Goal: Task Accomplishment & Management: Complete application form

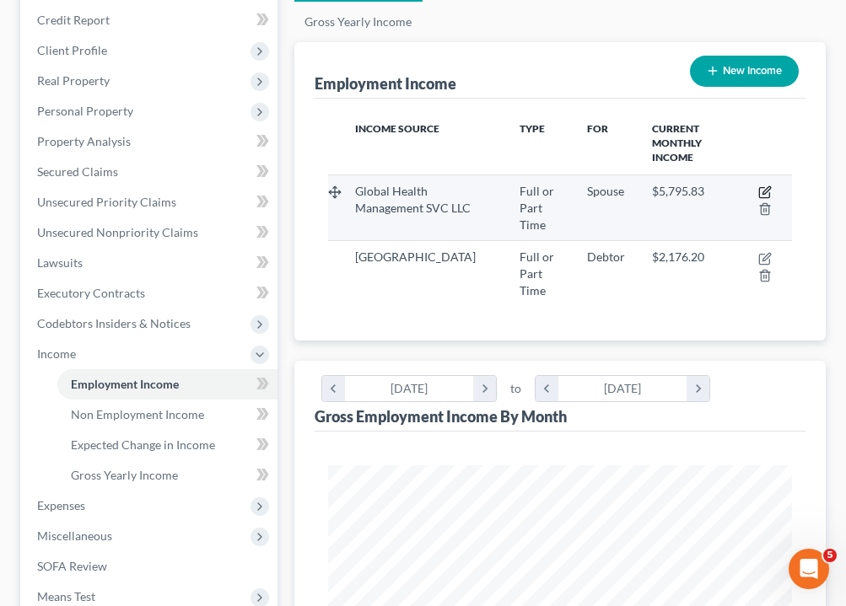
click at [763, 195] on icon "button" at bounding box center [764, 192] width 13 height 13
select select "0"
select select "2"
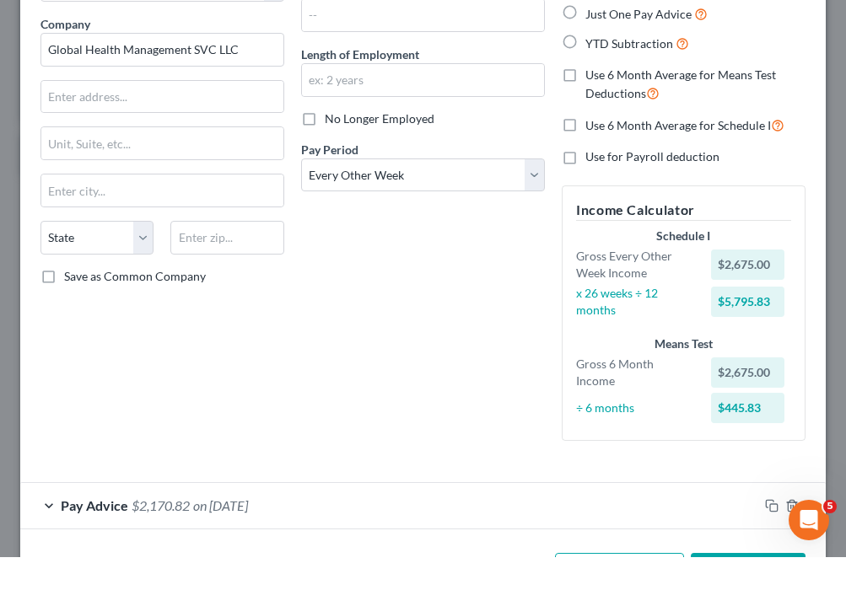
scroll to position [136, 0]
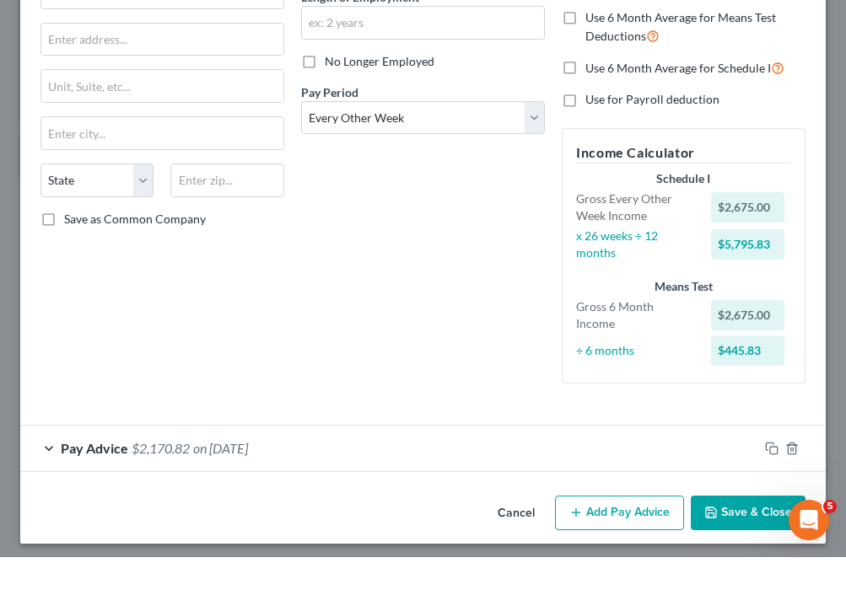
click at [643, 545] on button "Add Pay Advice" at bounding box center [619, 562] width 129 height 35
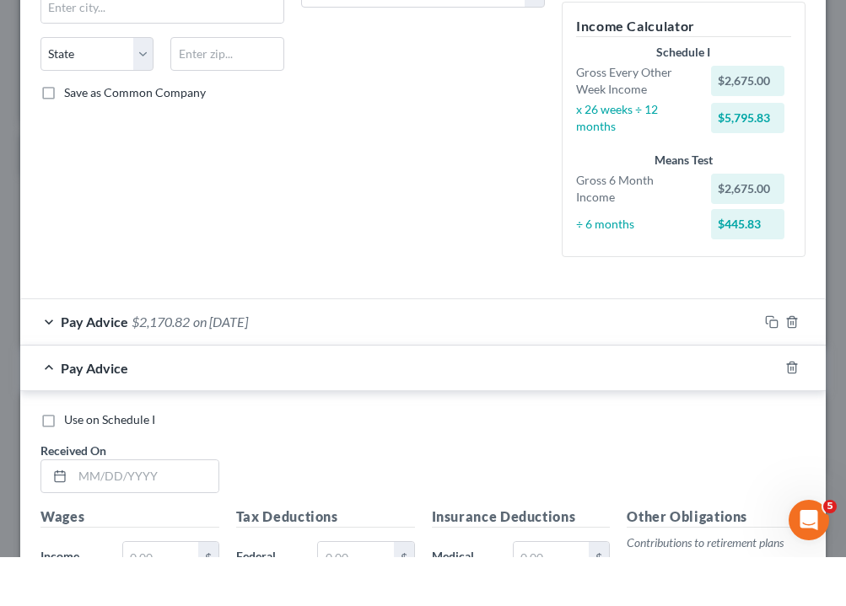
scroll to position [484, 0]
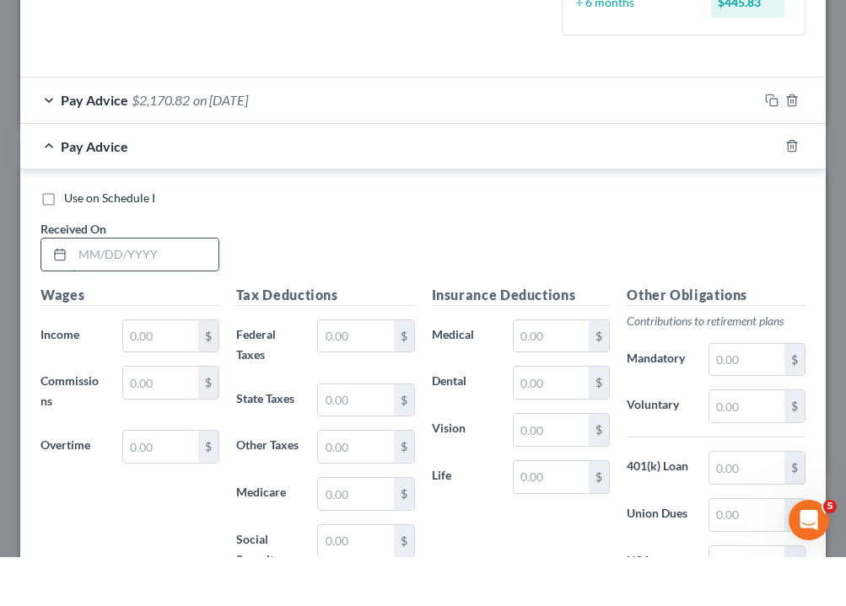
click at [82, 288] on input "text" at bounding box center [146, 304] width 146 height 32
type input "[DATE]"
click at [135, 369] on input "text" at bounding box center [160, 385] width 75 height 32
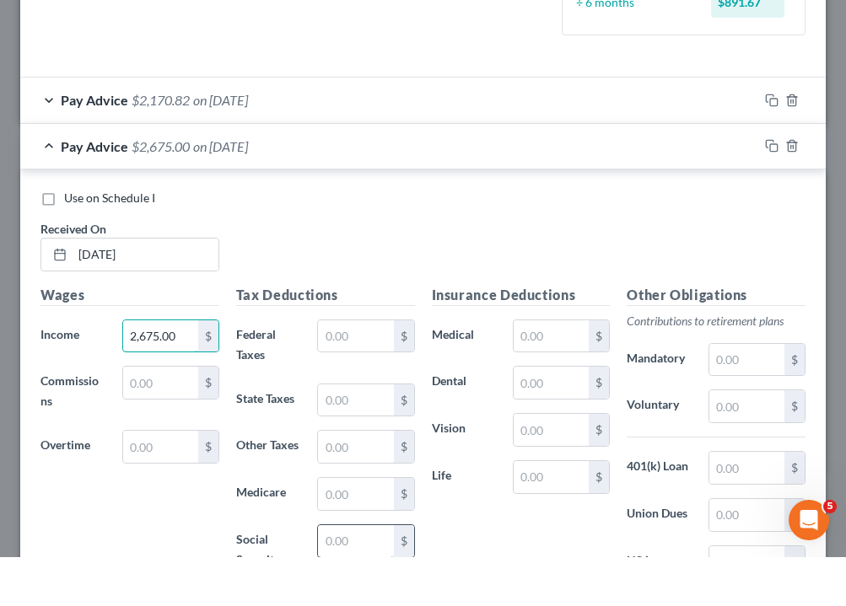
type input "2,675.00"
click at [369, 574] on input "text" at bounding box center [355, 590] width 75 height 32
type input "1"
click at [337, 369] on input "text" at bounding box center [355, 385] width 75 height 32
type input "190.66"
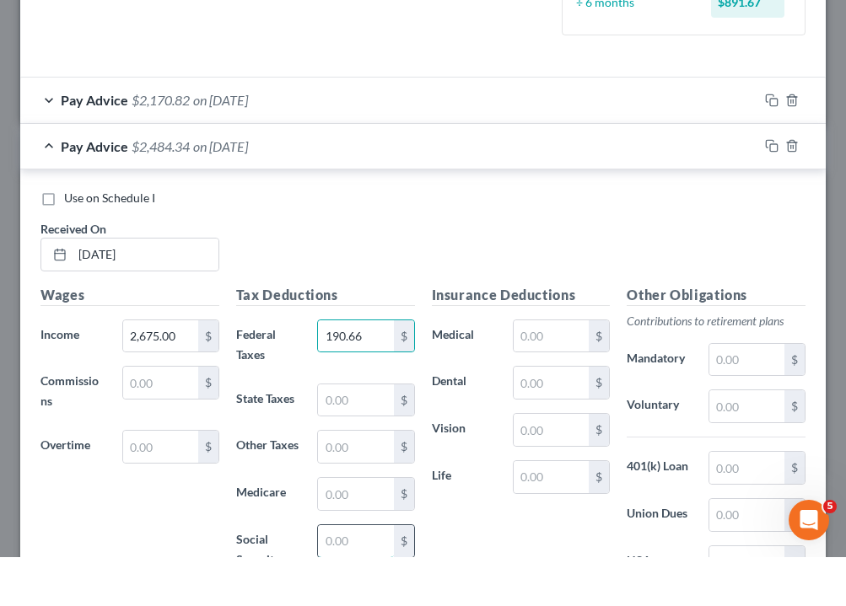
click at [367, 574] on input "text" at bounding box center [355, 590] width 75 height 32
type input "163.74"
click at [365, 527] on input "text" at bounding box center [355, 543] width 75 height 32
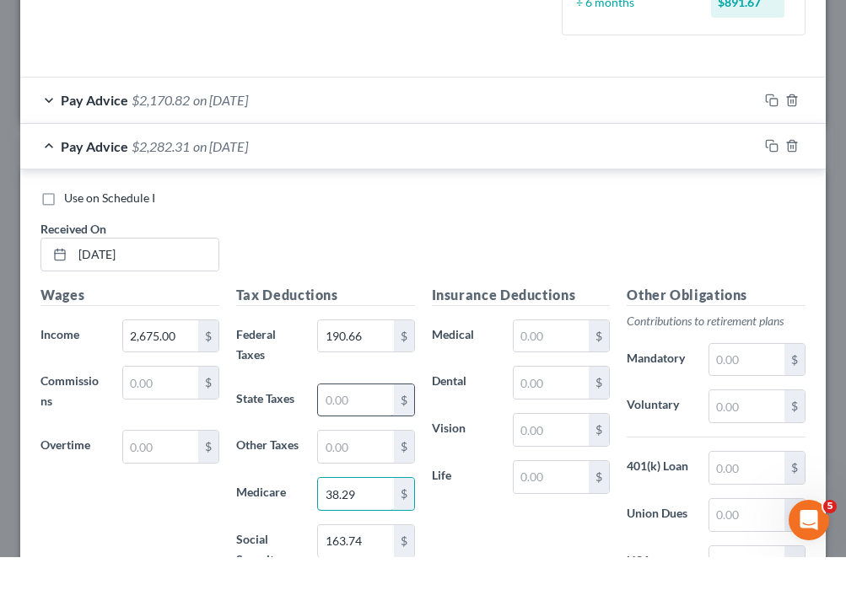
type input "38.29"
click at [368, 433] on input "text" at bounding box center [355, 449] width 75 height 32
type input "81.07"
click at [358, 480] on input "text" at bounding box center [355, 496] width 75 height 32
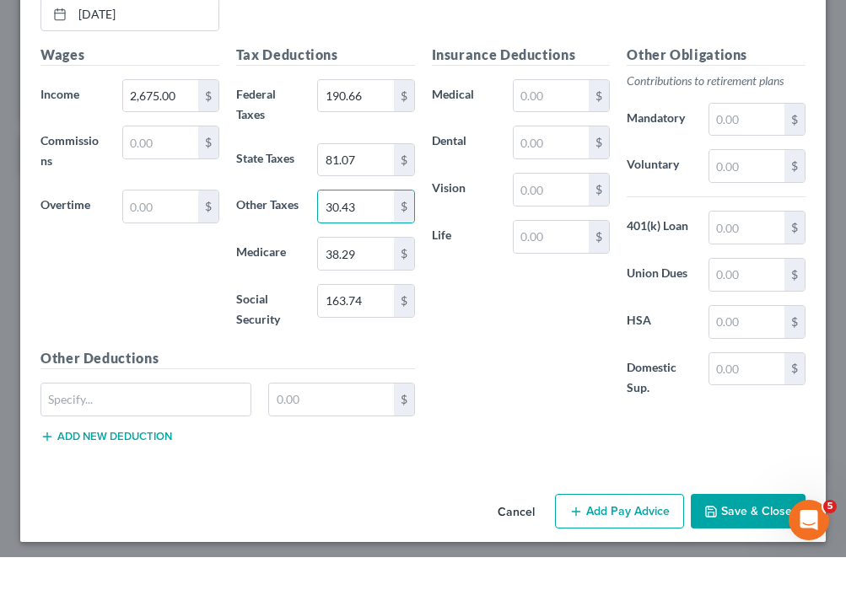
scroll to position [723, 0]
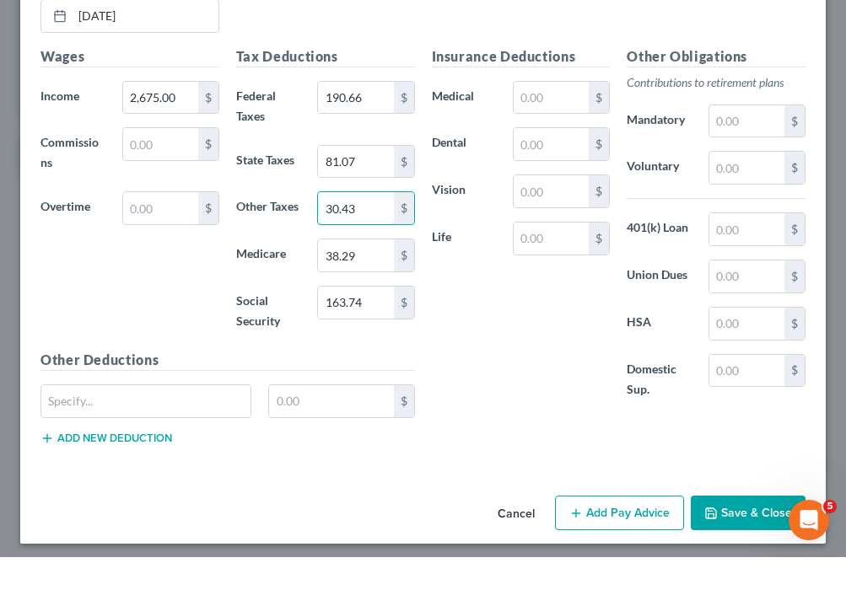
type input "30.43"
click at [612, 545] on button "Add Pay Advice" at bounding box center [619, 562] width 129 height 35
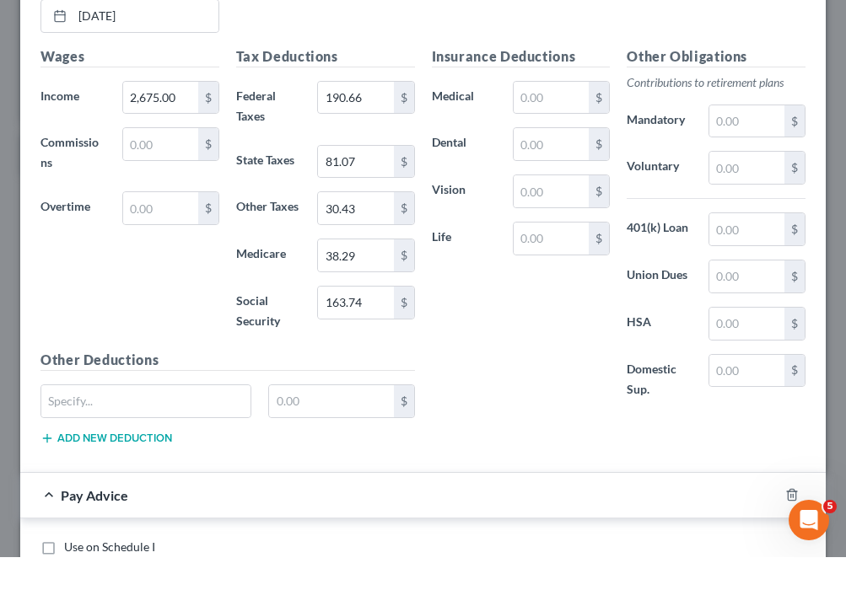
scroll to position [826, 0]
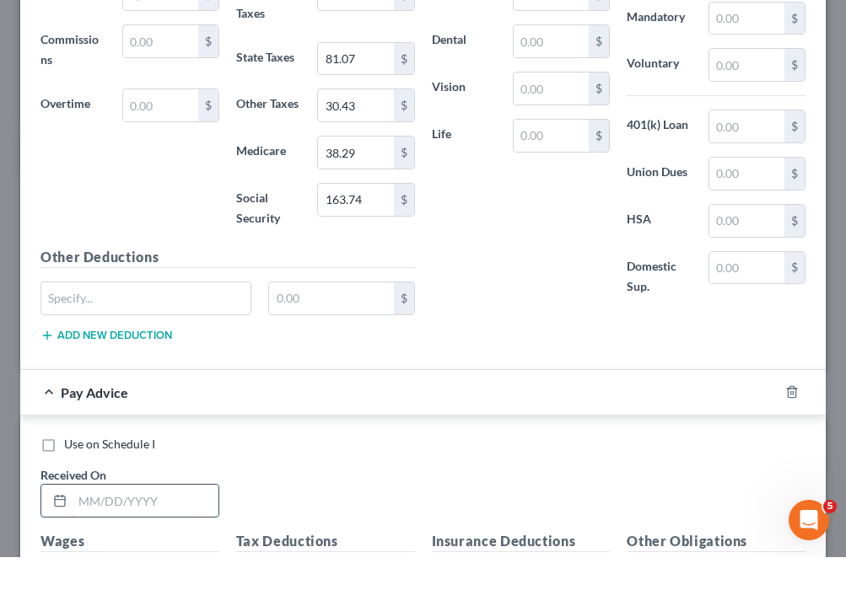
click at [145, 534] on input "text" at bounding box center [146, 550] width 146 height 32
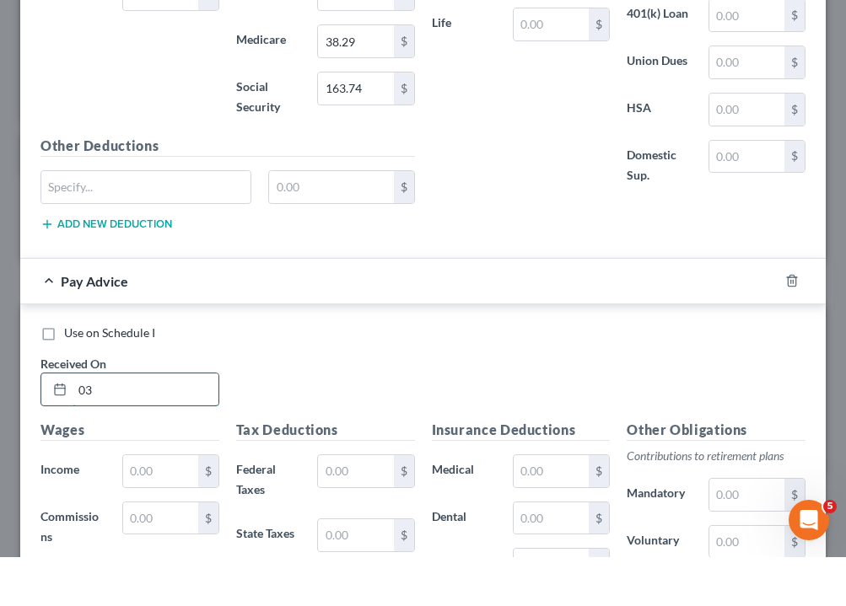
type input "0"
type input "3"
type input "[DATE]"
click at [146, 504] on input "text" at bounding box center [160, 520] width 75 height 32
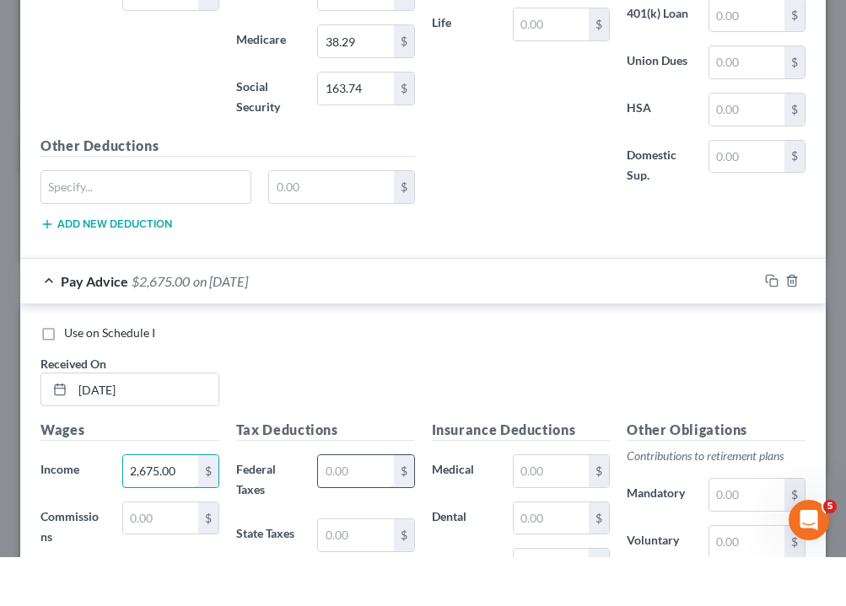
type input "2,675.00"
click at [376, 504] on input "text" at bounding box center [355, 520] width 75 height 32
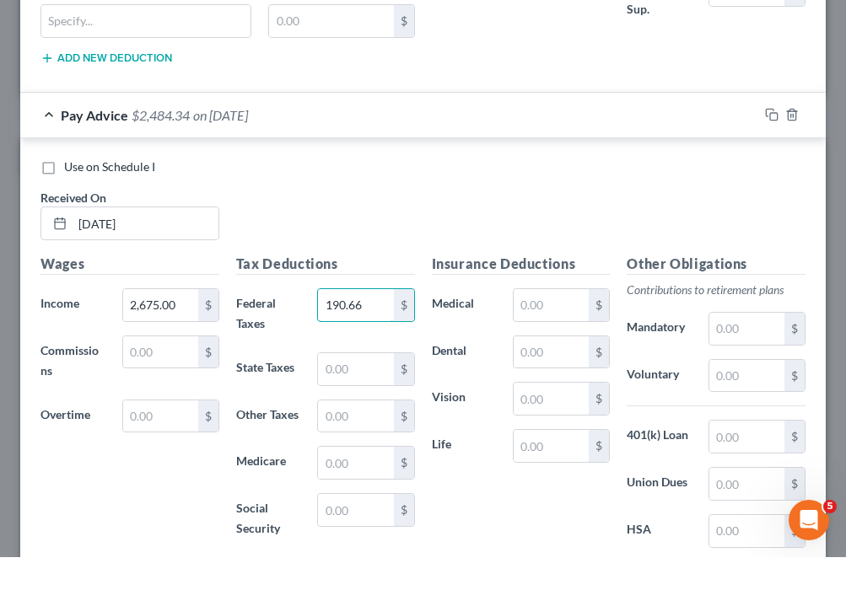
scroll to position [1121, 0]
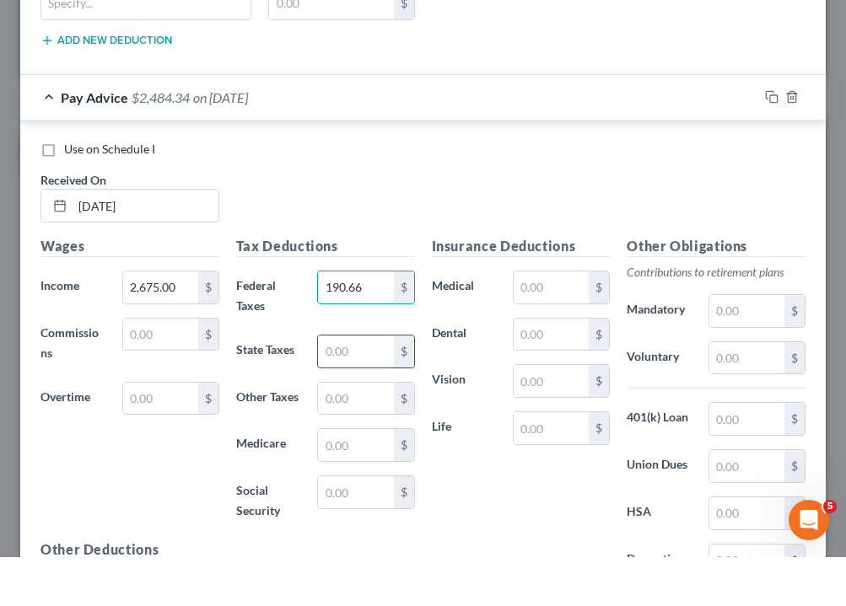
type input "190.66"
click at [355, 385] on input "text" at bounding box center [355, 401] width 75 height 32
click at [363, 525] on input "text" at bounding box center [355, 541] width 75 height 32
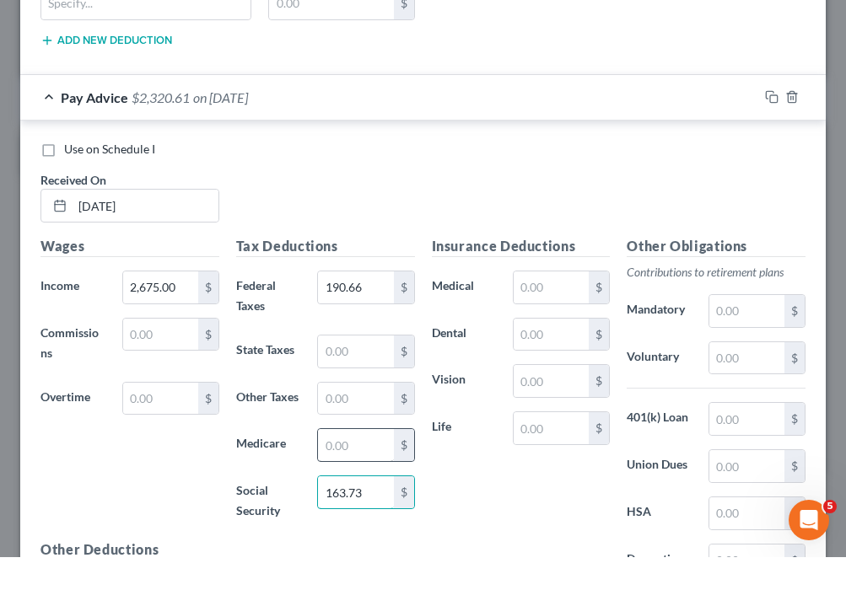
type input "163.73"
click at [346, 478] on input "text" at bounding box center [355, 494] width 75 height 32
type input "38.29"
click at [361, 385] on input "text" at bounding box center [355, 401] width 75 height 32
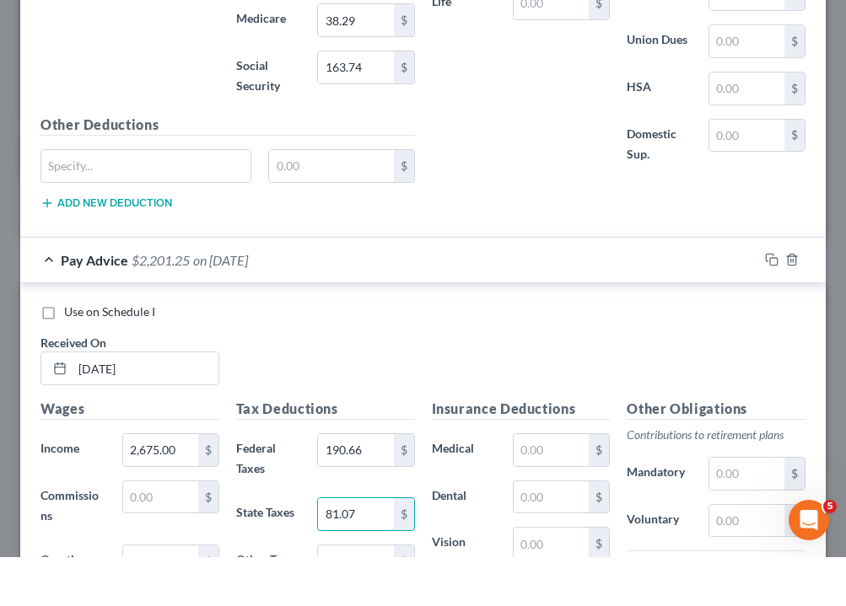
scroll to position [1068, 0]
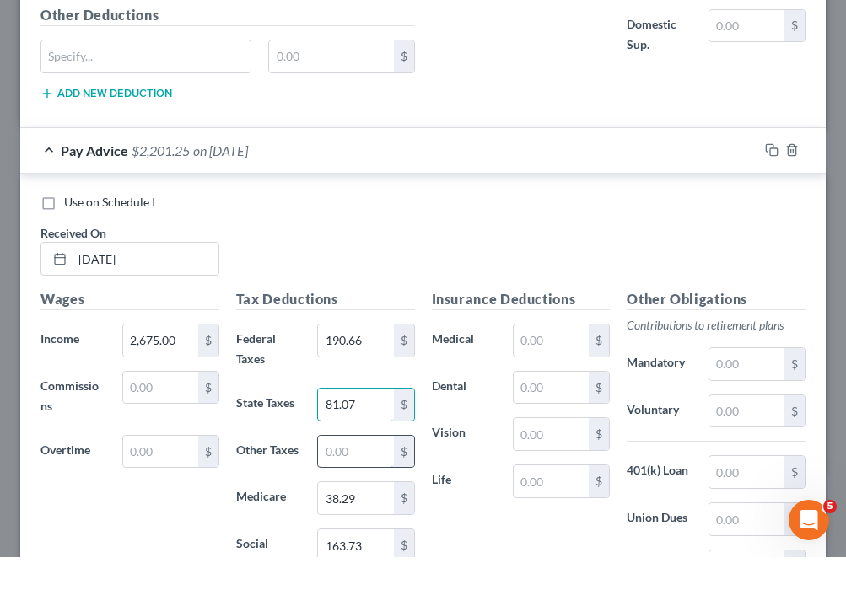
type input "81.07"
click at [331, 485] on input "text" at bounding box center [355, 501] width 75 height 32
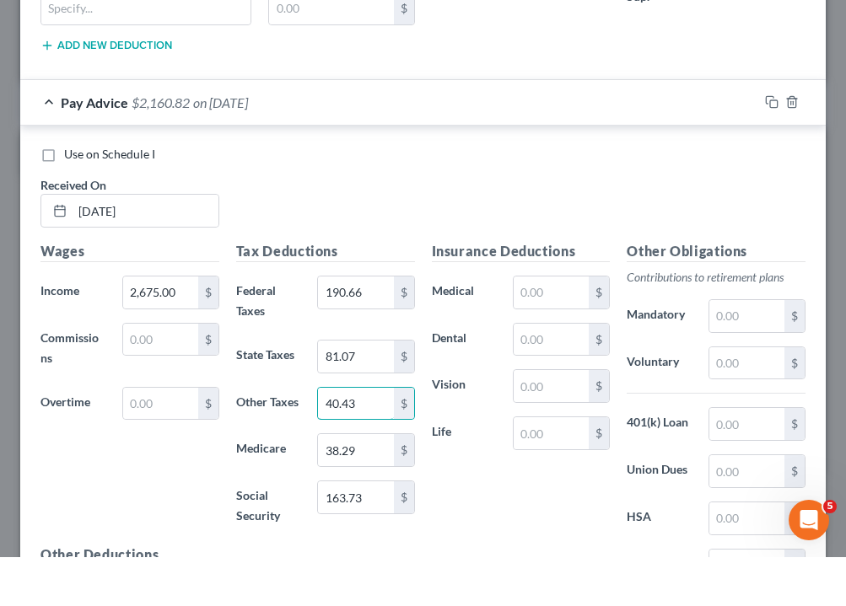
scroll to position [1124, 0]
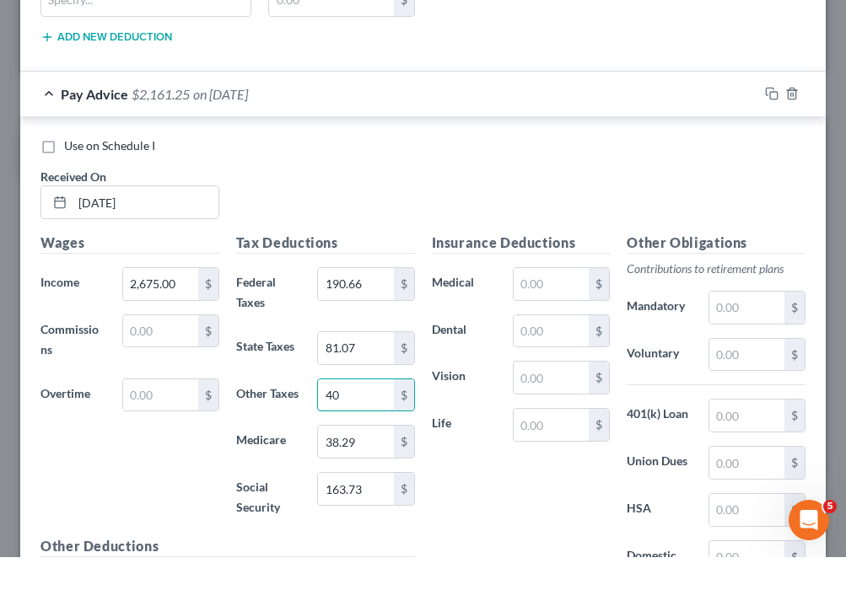
type input "4"
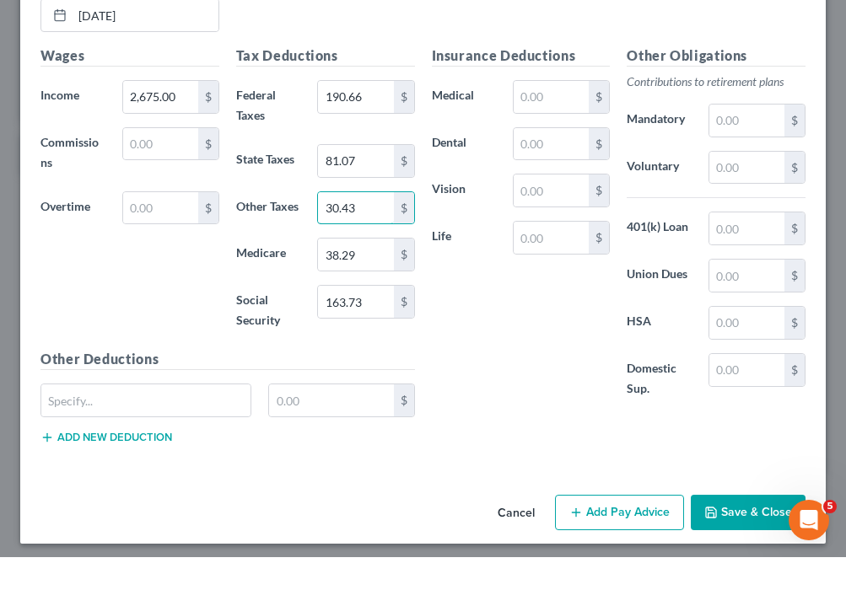
scroll to position [1310, 0]
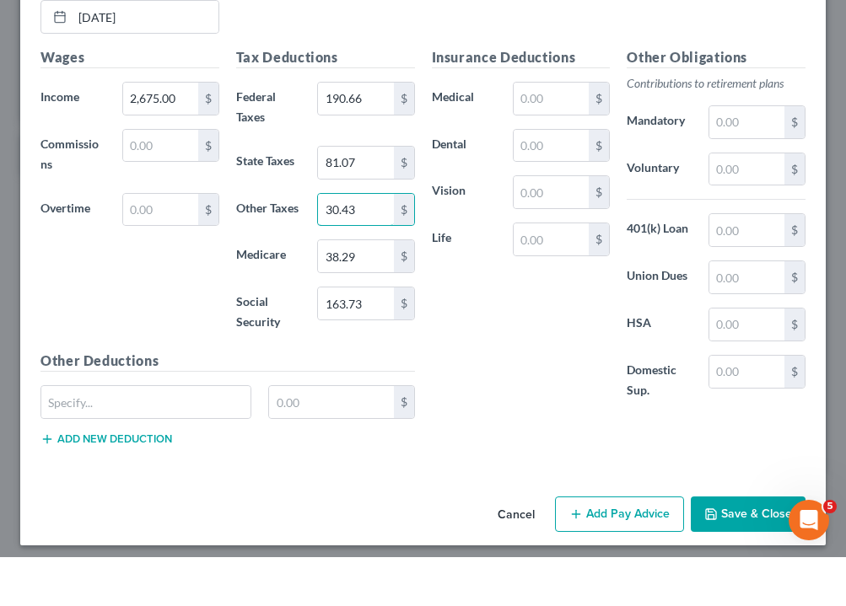
type input "30.43"
click at [600, 546] on button "Add Pay Advice" at bounding box center [619, 563] width 129 height 35
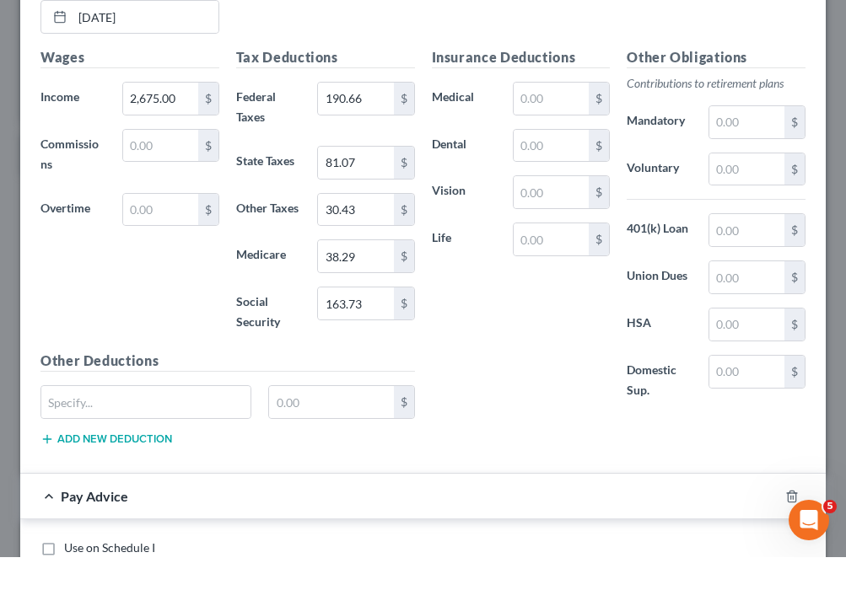
scroll to position [1552, 0]
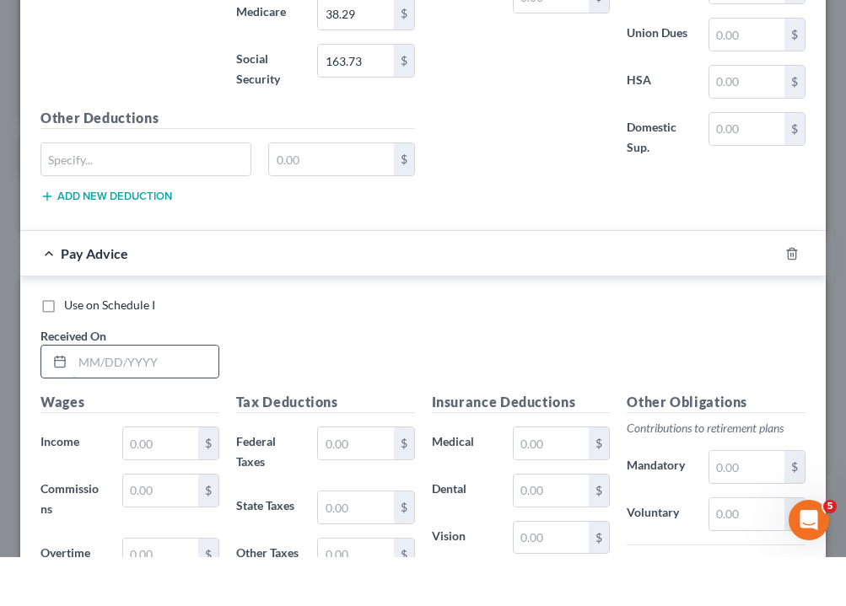
click at [81, 395] on input "text" at bounding box center [146, 411] width 146 height 32
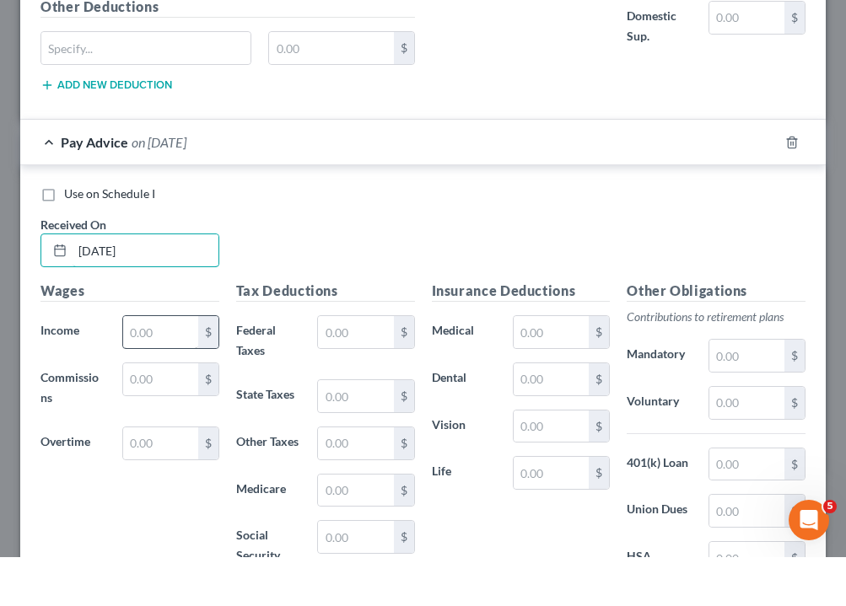
type input "[DATE]"
click at [139, 365] on input "text" at bounding box center [160, 381] width 75 height 32
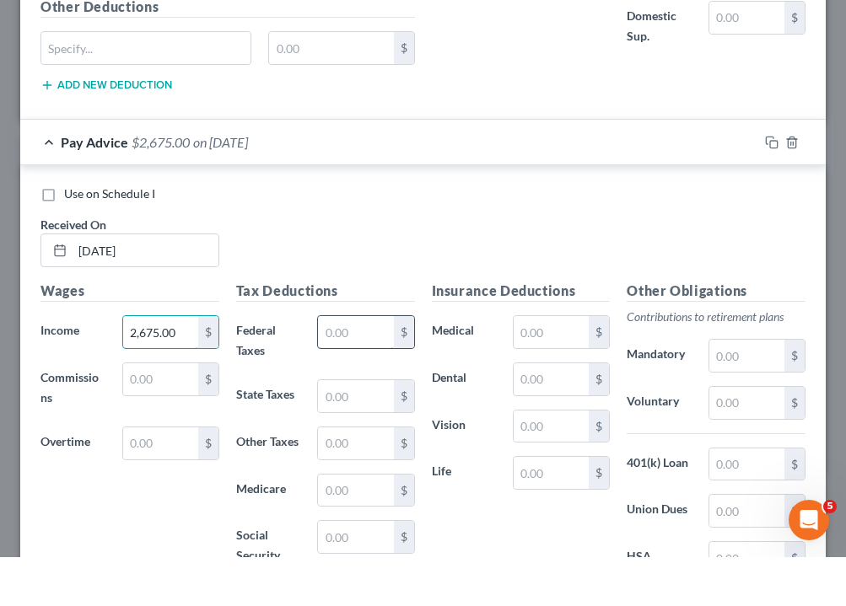
type input "2,675.00"
click at [367, 365] on input "text" at bounding box center [355, 381] width 75 height 32
click at [359, 570] on input "text" at bounding box center [355, 586] width 75 height 32
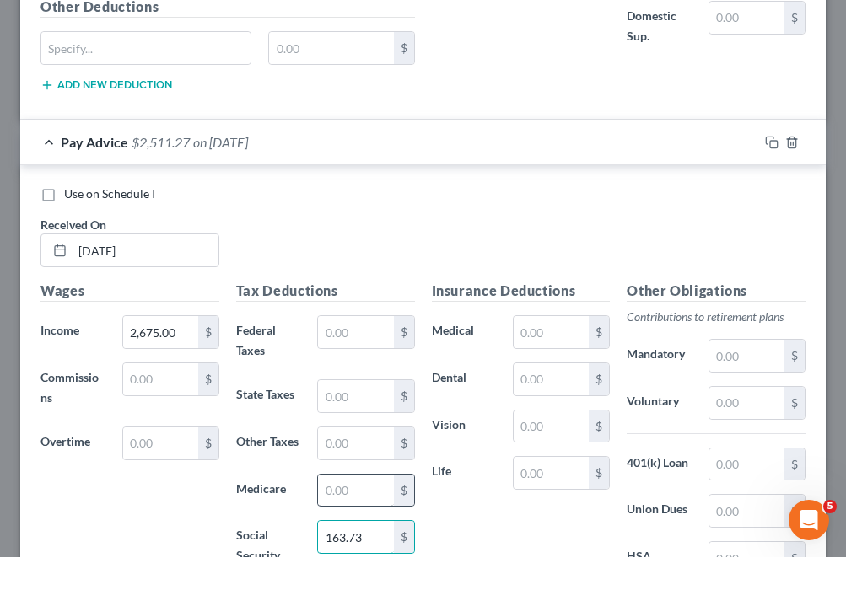
type input "163.73"
click at [372, 524] on input "text" at bounding box center [355, 540] width 75 height 32
type input "38.30"
click at [347, 365] on input "text" at bounding box center [355, 381] width 75 height 32
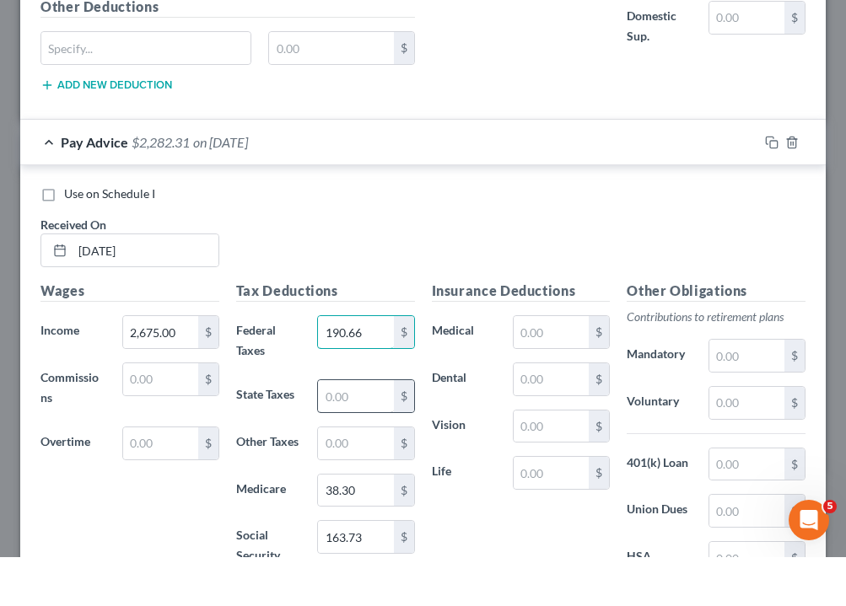
type input "190.66"
click at [358, 429] on input "text" at bounding box center [355, 445] width 75 height 32
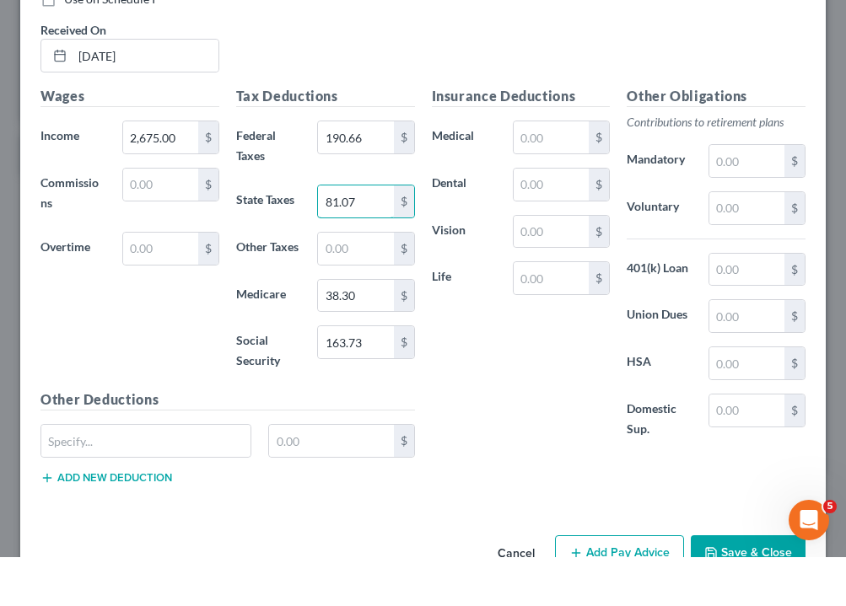
scroll to position [1881, 0]
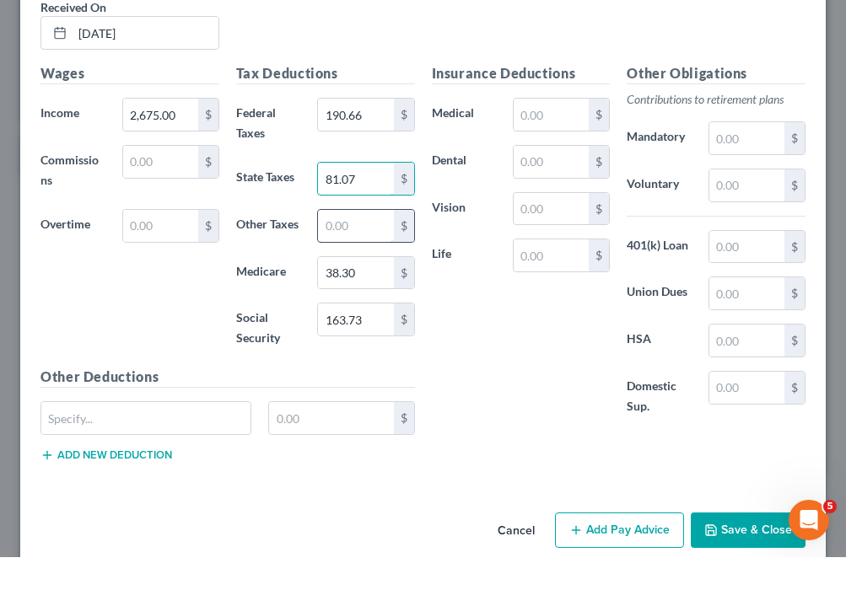
type input "81.07"
click at [365, 259] on input "text" at bounding box center [355, 275] width 75 height 32
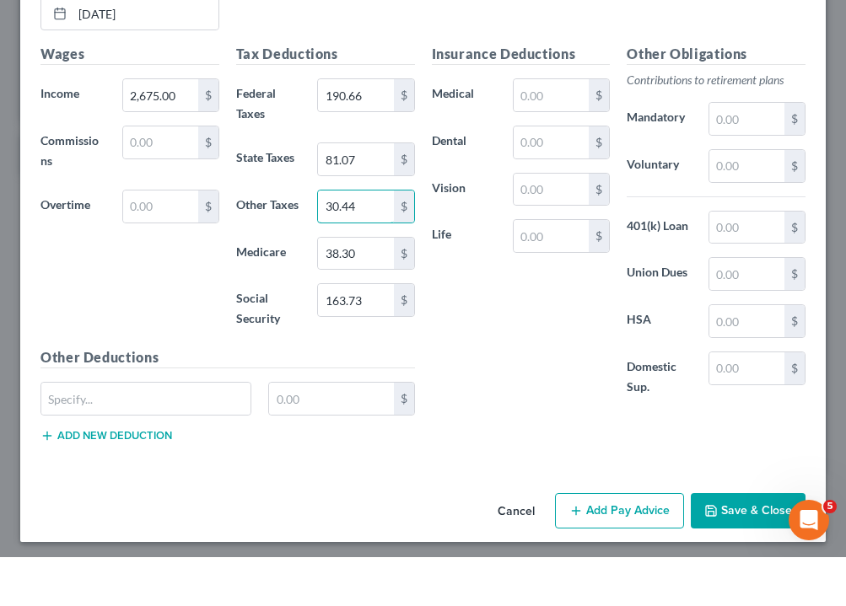
scroll to position [1897, 0]
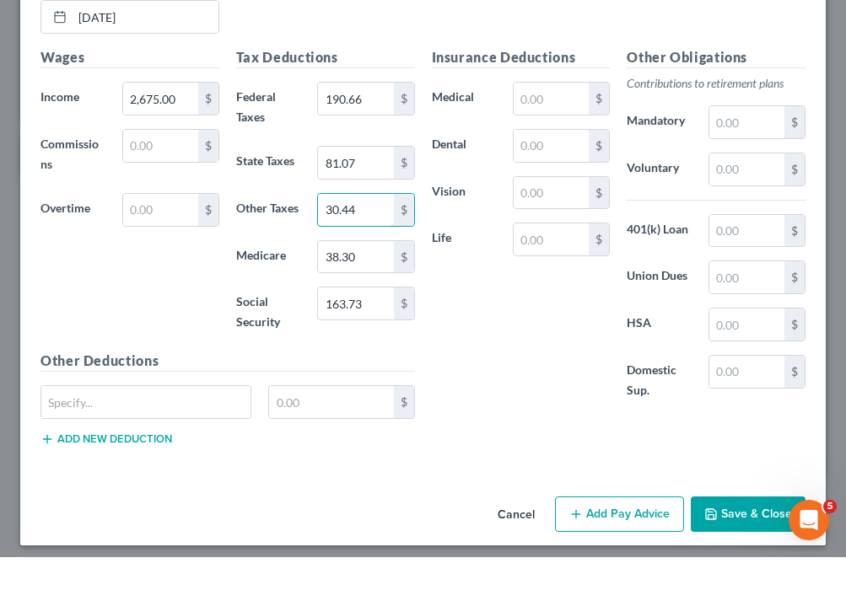
type input "30.44"
click at [622, 546] on button "Add Pay Advice" at bounding box center [619, 563] width 129 height 35
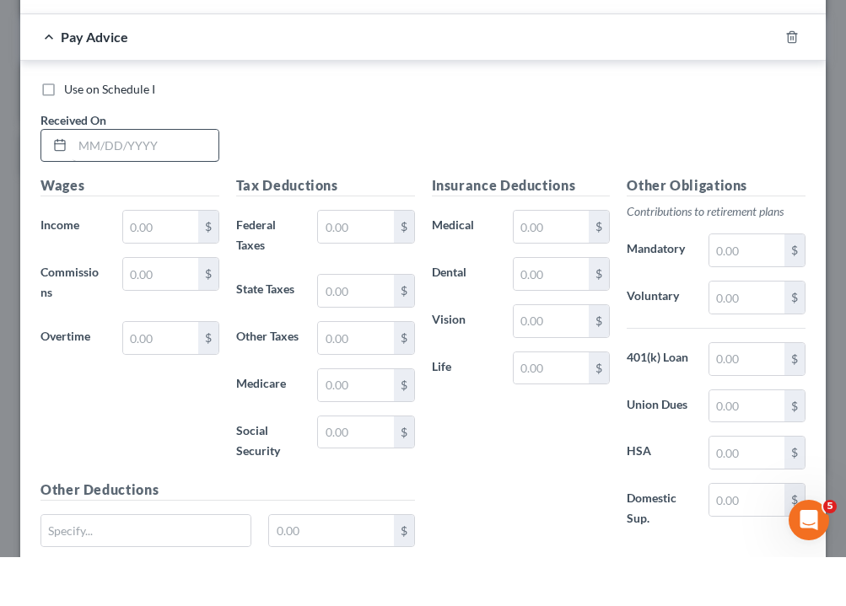
scroll to position [2371, 0]
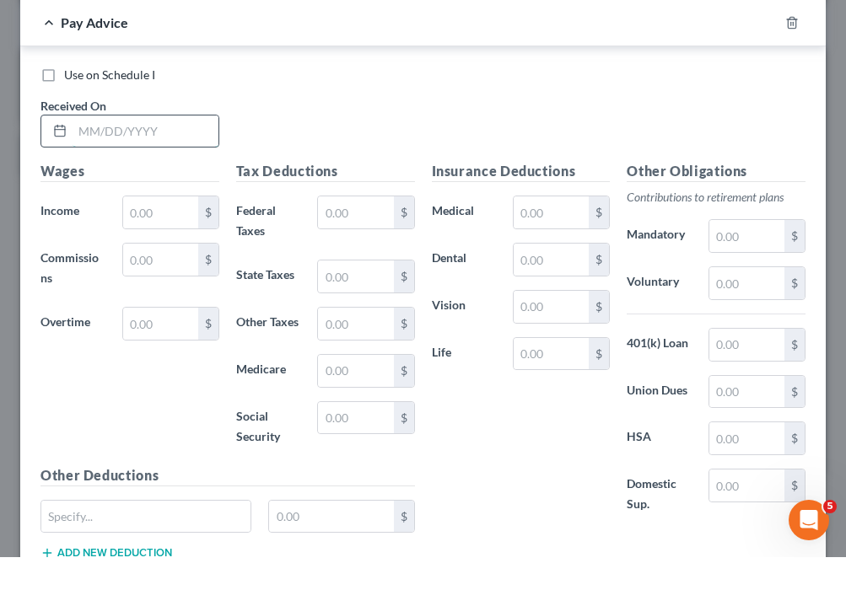
click at [83, 164] on input "text" at bounding box center [146, 180] width 146 height 32
type input "[DATE]"
click at [154, 245] on input "text" at bounding box center [160, 261] width 75 height 32
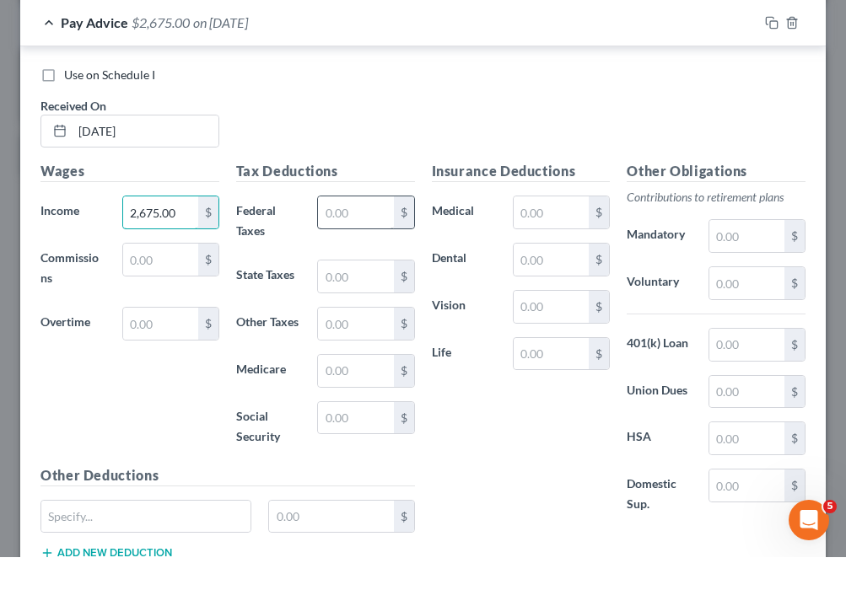
type input "2,675.00"
click at [347, 245] on input "text" at bounding box center [355, 261] width 75 height 32
click at [363, 451] on input "text" at bounding box center [355, 467] width 75 height 32
type input "1"
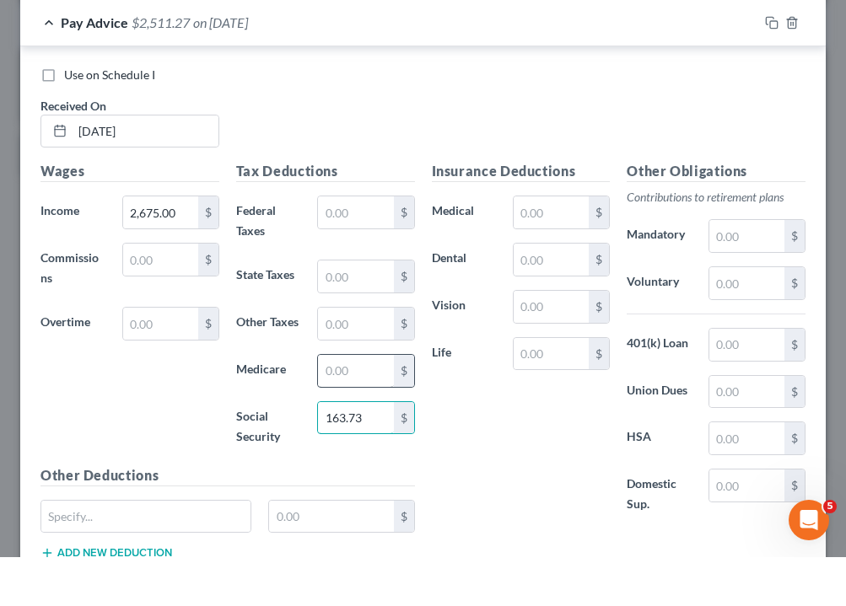
type input "163.73"
click at [380, 404] on input "text" at bounding box center [355, 420] width 75 height 32
type input "38.29"
click at [364, 357] on input "text" at bounding box center [355, 373] width 75 height 32
click at [363, 245] on input "text" at bounding box center [355, 261] width 75 height 32
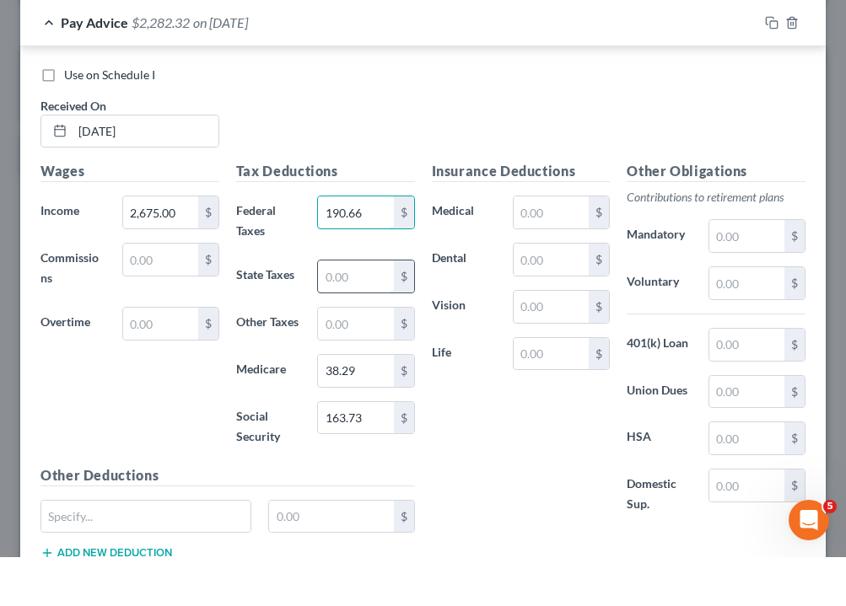
type input "190.66"
click at [358, 309] on input "text" at bounding box center [355, 325] width 75 height 32
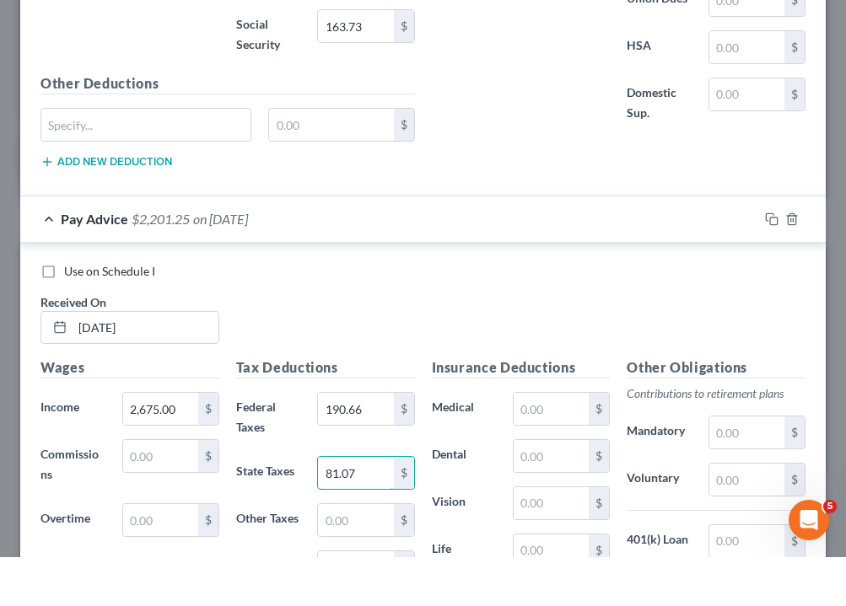
scroll to position [2485, 0]
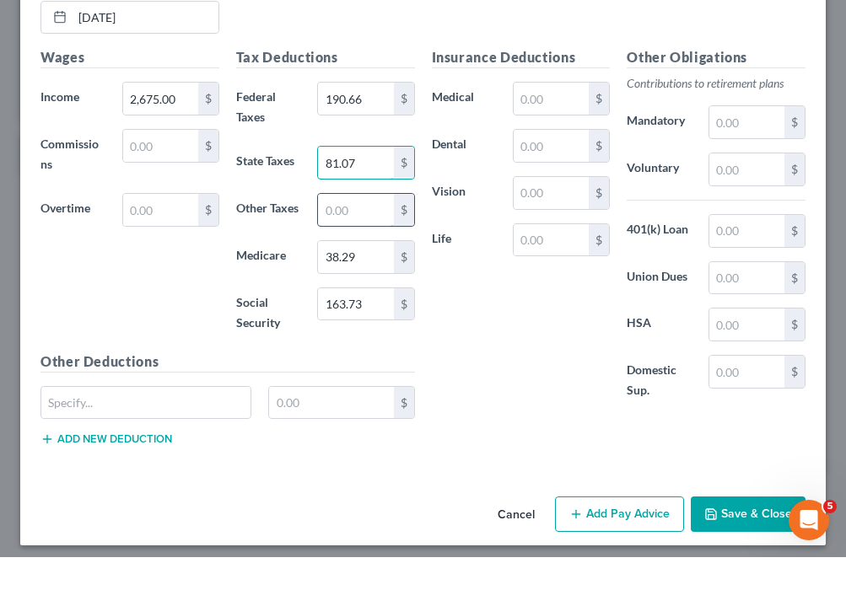
type input "81.07"
click at [346, 243] on input "text" at bounding box center [355, 259] width 75 height 32
type input "30.43"
click at [639, 546] on button "Add Pay Advice" at bounding box center [619, 563] width 129 height 35
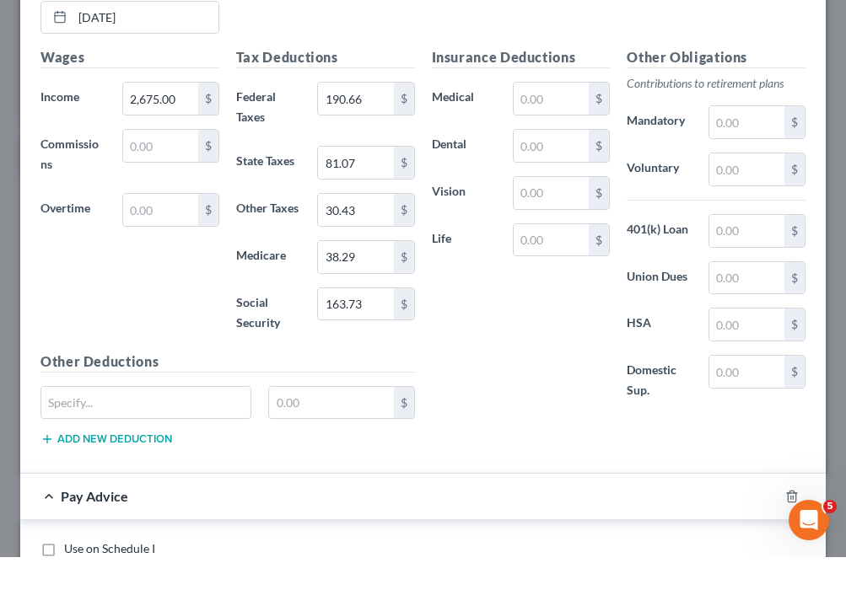
scroll to position [2834, 0]
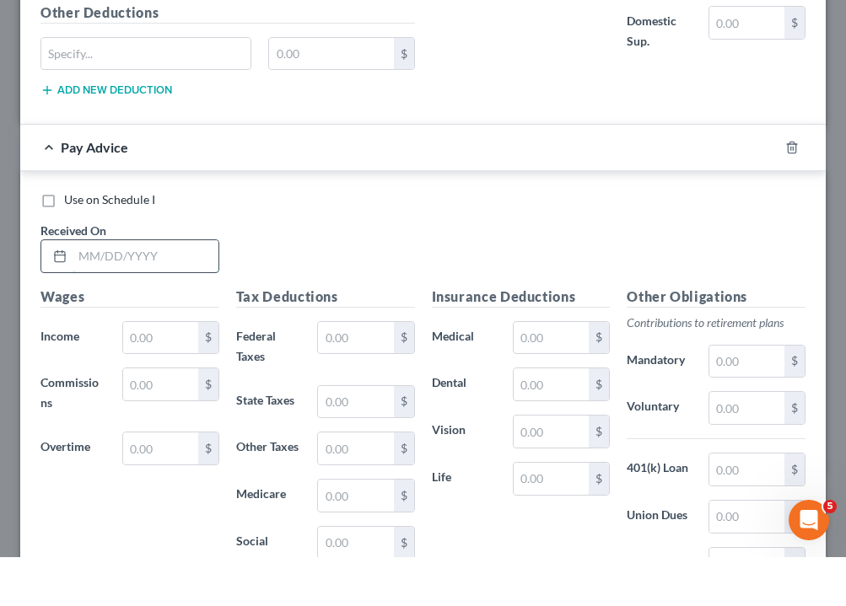
click at [85, 289] on input "text" at bounding box center [146, 305] width 146 height 32
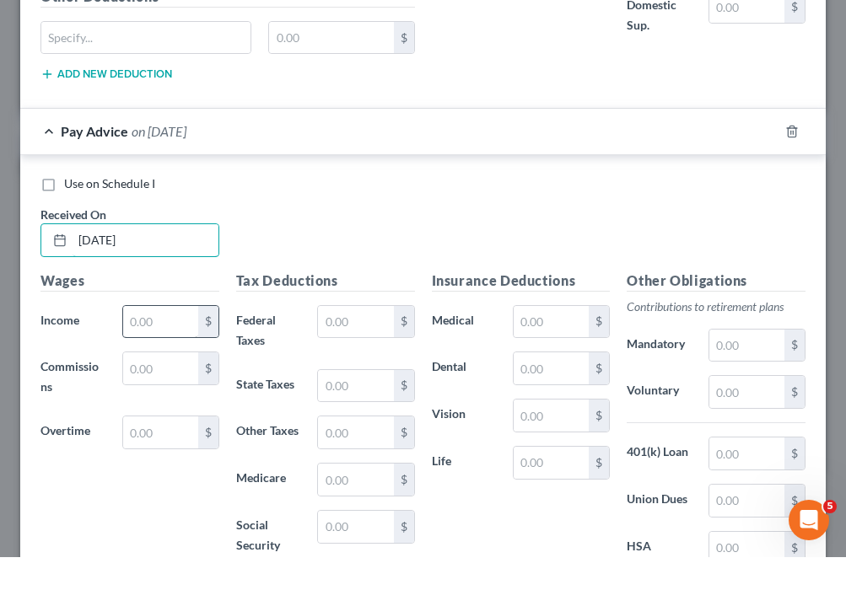
type input "[DATE]"
click at [154, 355] on input "text" at bounding box center [160, 371] width 75 height 32
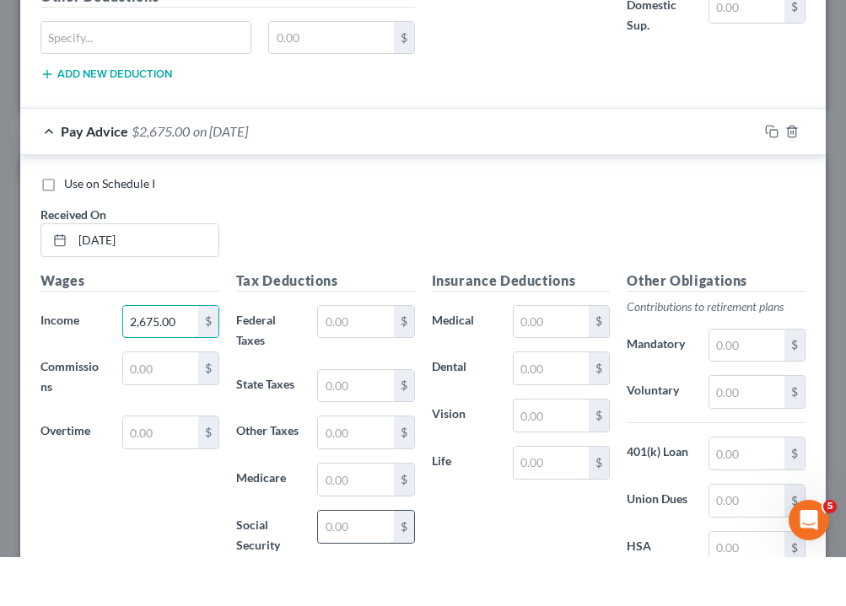
type input "2,675.00"
click at [355, 560] on input "text" at bounding box center [355, 576] width 75 height 32
type input "163.73"
click at [352, 513] on input "text" at bounding box center [355, 529] width 75 height 32
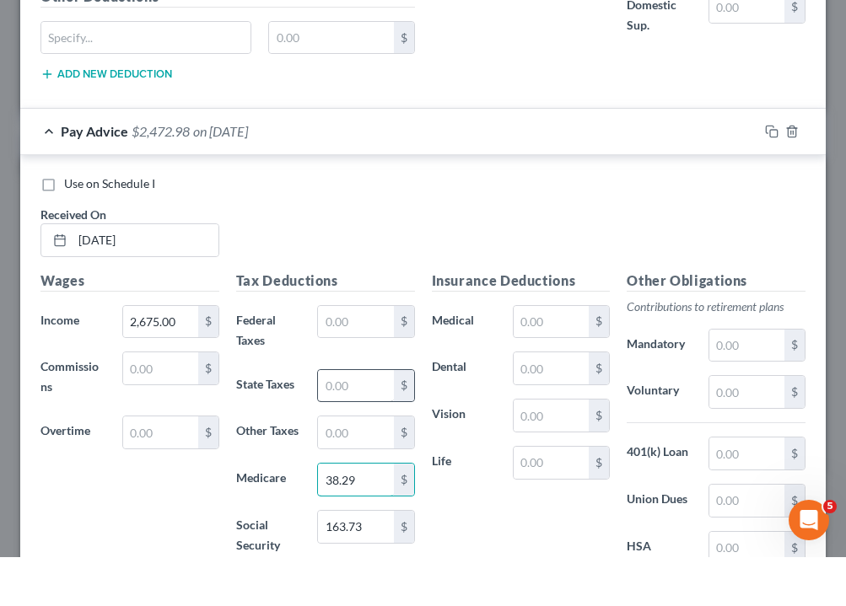
type input "38.29"
click at [367, 419] on input "text" at bounding box center [355, 435] width 75 height 32
click at [356, 355] on input "text" at bounding box center [355, 371] width 75 height 32
type input "190.66"
click at [378, 419] on input "text" at bounding box center [355, 435] width 75 height 32
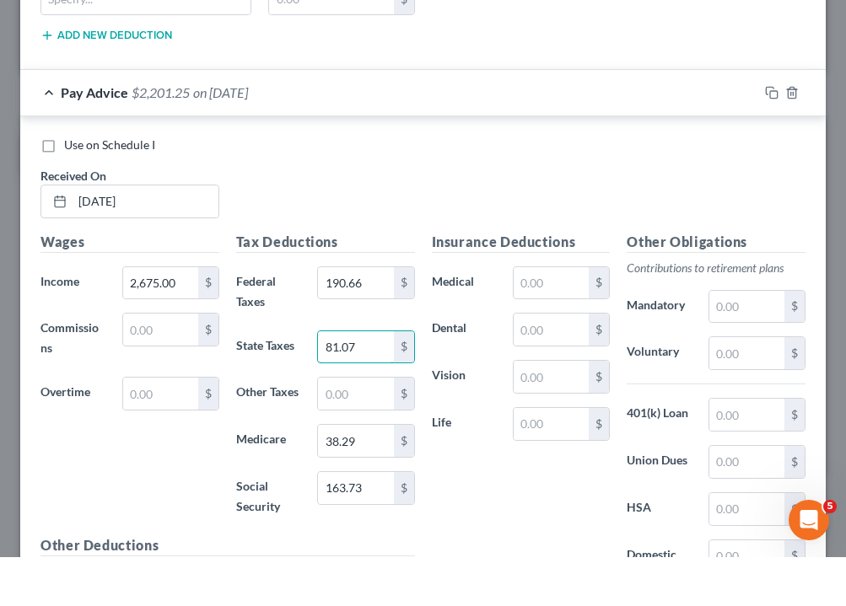
scroll to position [2894, 0]
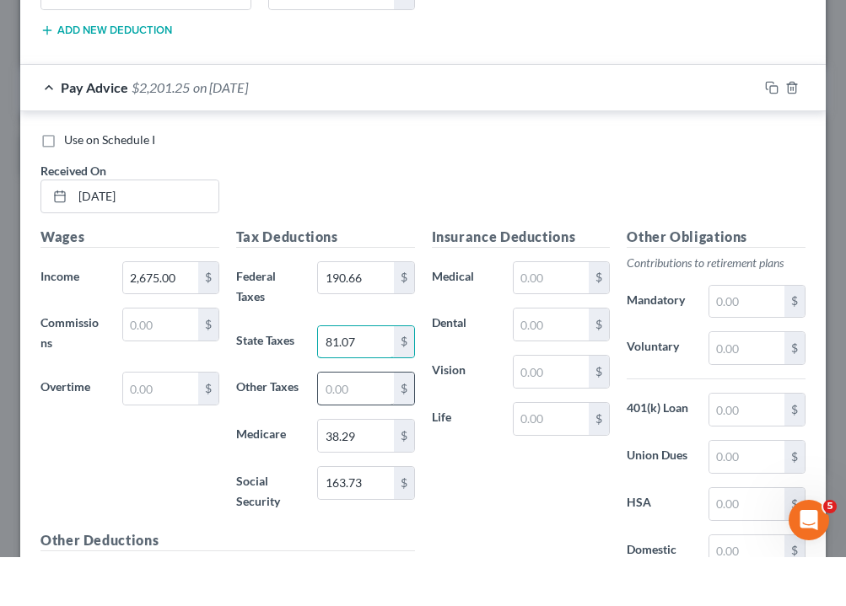
type input "81.07"
click at [377, 422] on input "text" at bounding box center [355, 438] width 75 height 32
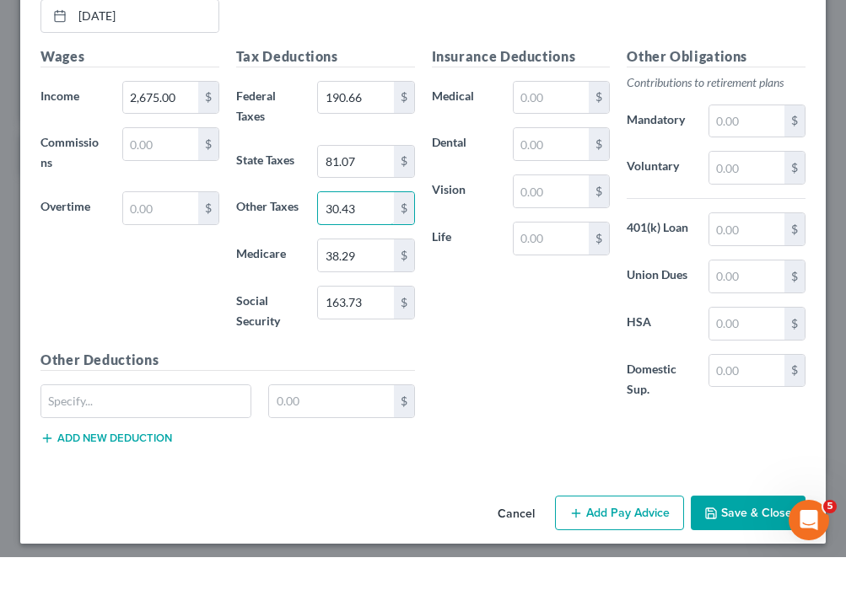
scroll to position [3073, 0]
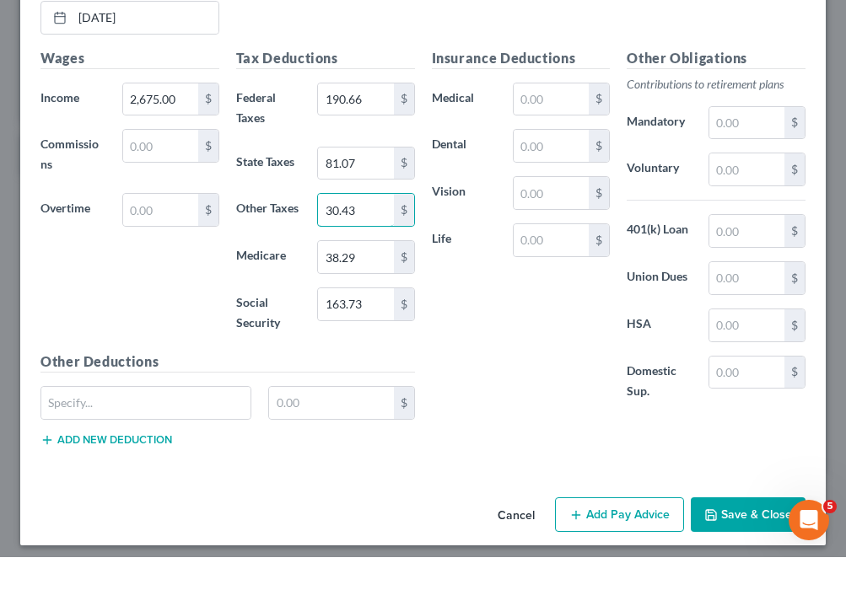
type input "30.43"
click at [756, 546] on button "Save & Close" at bounding box center [748, 563] width 115 height 35
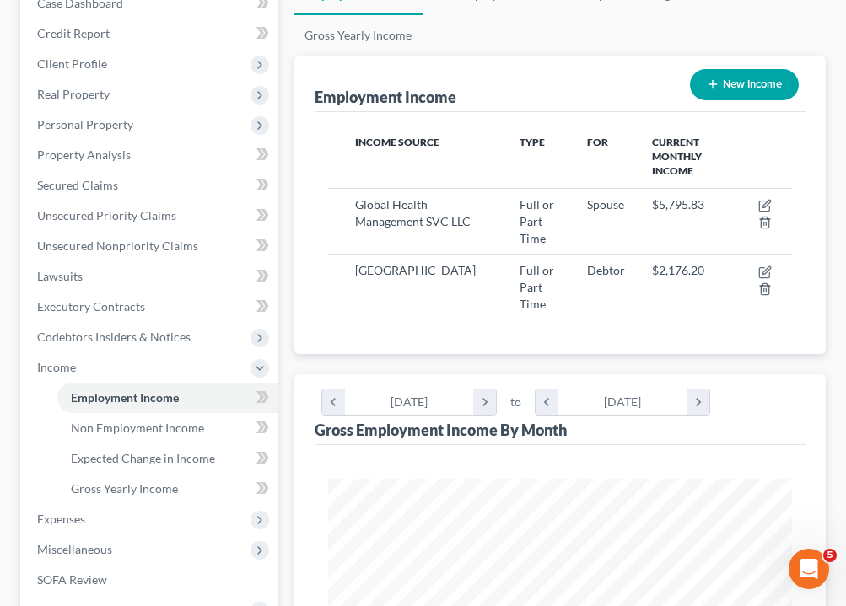
scroll to position [214, 0]
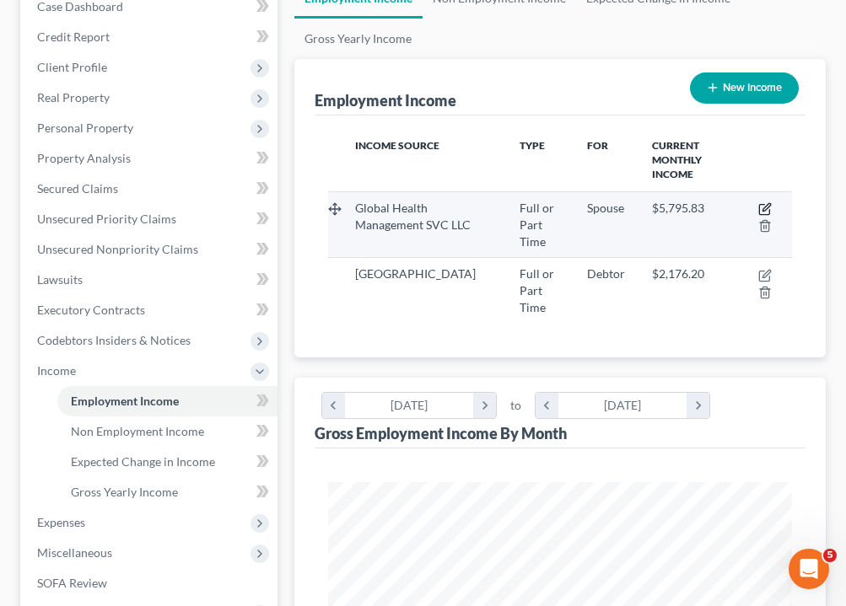
click at [764, 206] on icon "button" at bounding box center [764, 208] width 13 height 13
select select "0"
select select "2"
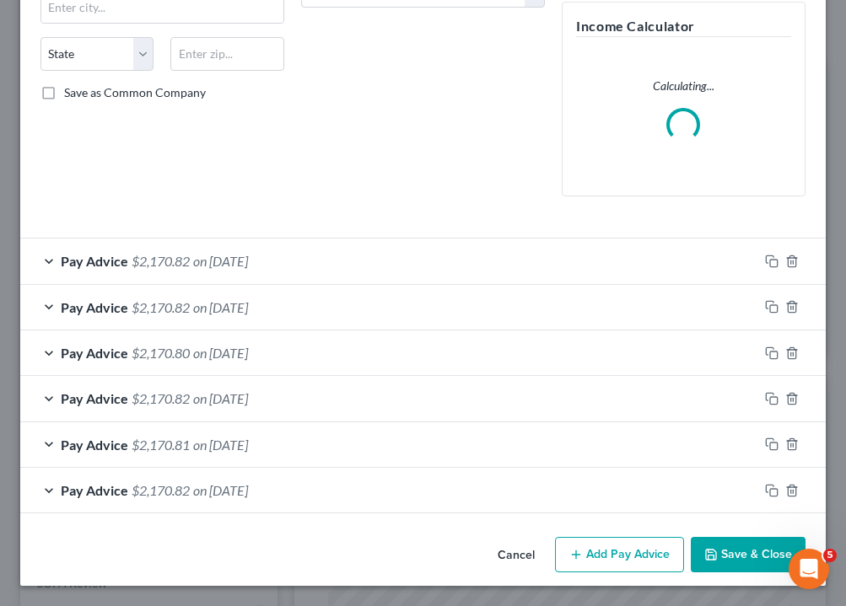
scroll to position [306, 0]
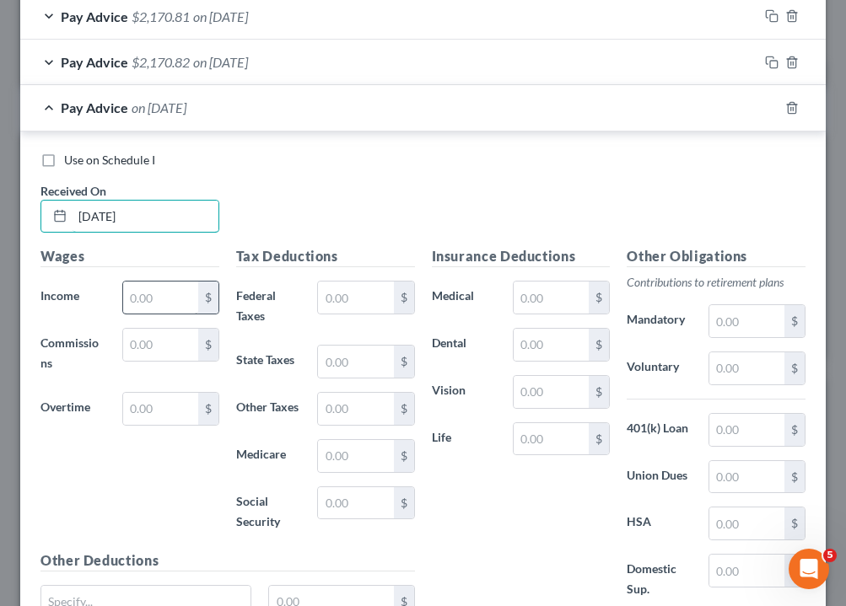
type input "[DATE]"
click at [159, 284] on input "text" at bounding box center [160, 298] width 75 height 32
type input "10,175"
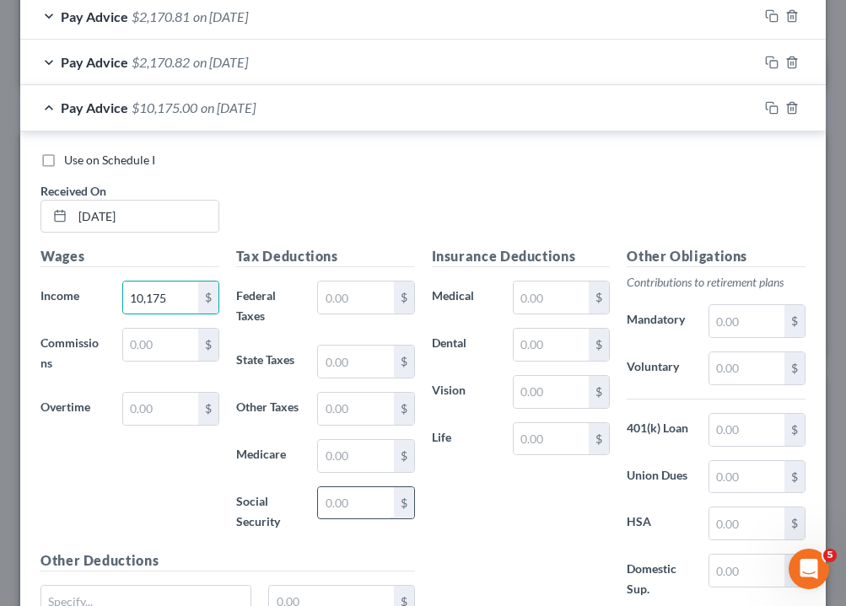
click at [364, 492] on input "text" at bounding box center [355, 503] width 75 height 32
type input "628.74"
click at [358, 295] on input "text" at bounding box center [355, 298] width 75 height 32
type input "1,260.08"
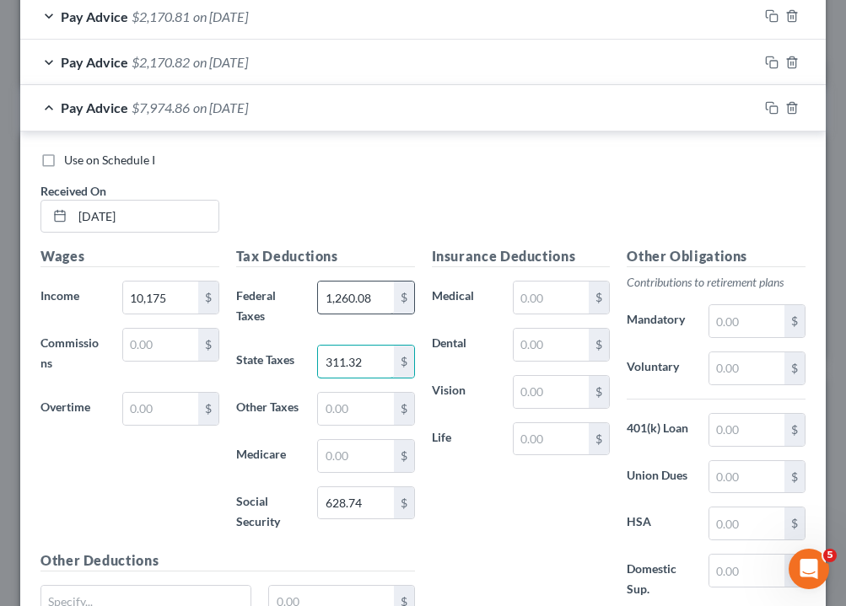
type input "311.32"
click at [364, 444] on input "text" at bounding box center [355, 456] width 75 height 32
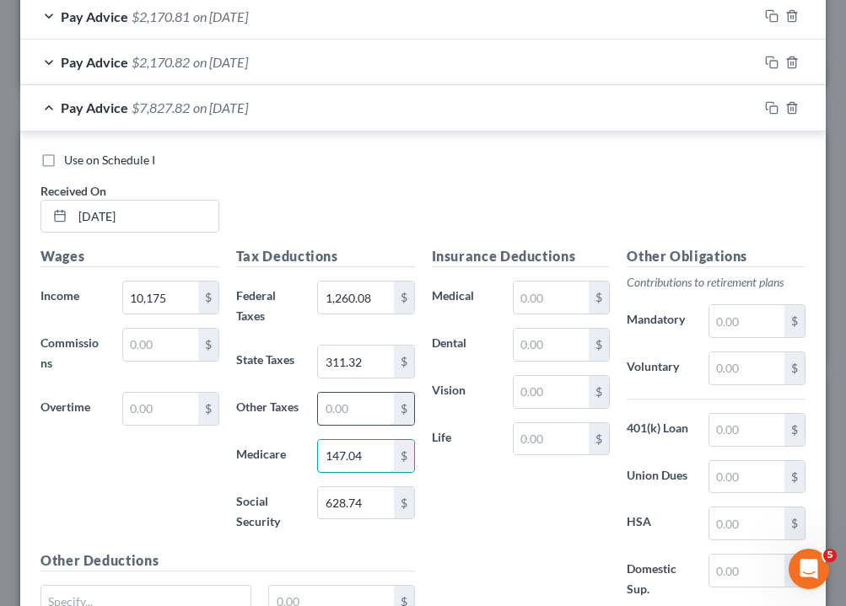
type input "147.04"
click at [349, 393] on input "text" at bounding box center [355, 409] width 75 height 32
type input "112.84"
drag, startPoint x: 647, startPoint y: 560, endPoint x: 55, endPoint y: 308, distance: 643.4
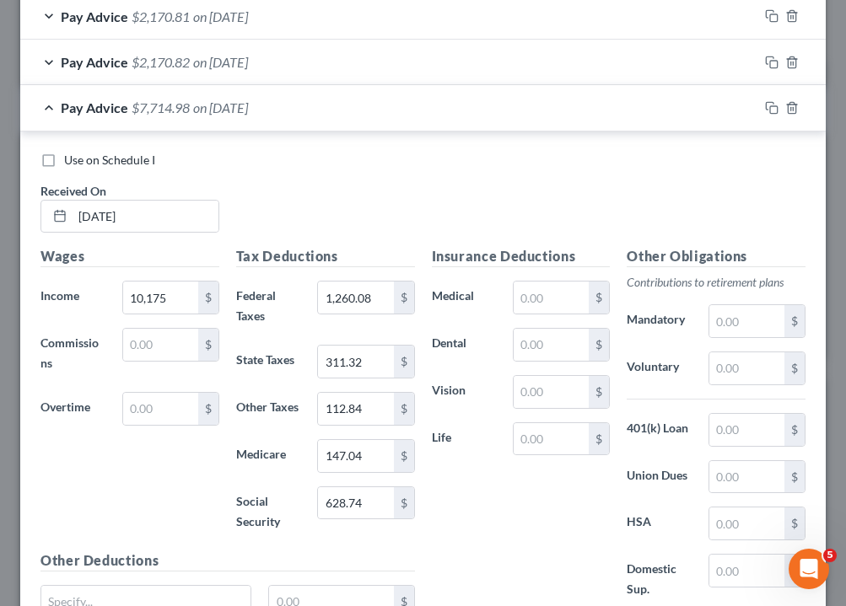
scroll to position [1176, 0]
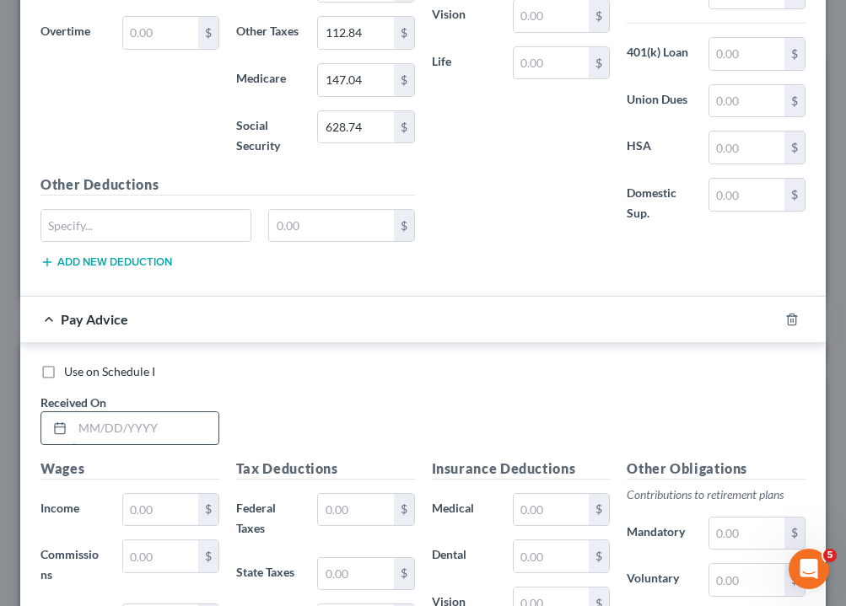
click at [90, 412] on input "text" at bounding box center [146, 428] width 146 height 32
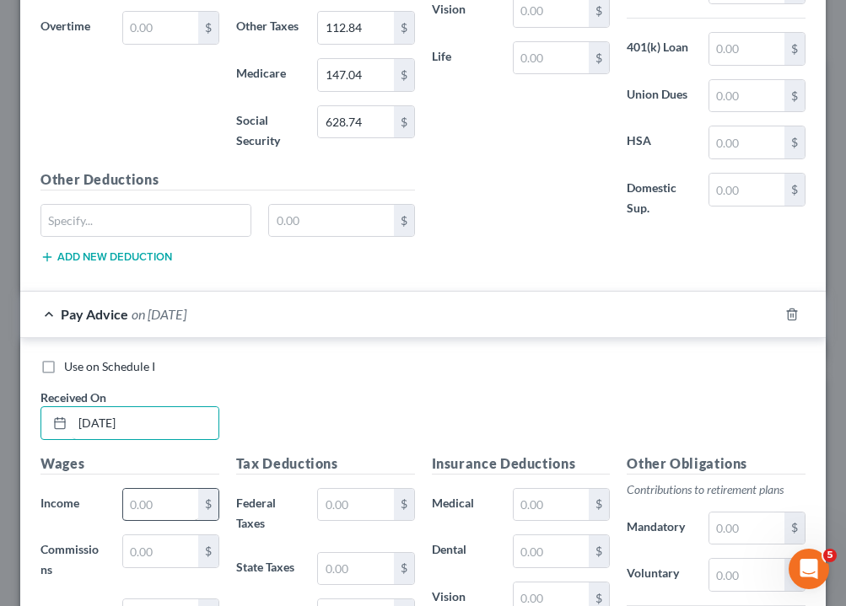
type input "[DATE]"
click at [178, 496] on input "text" at bounding box center [160, 505] width 75 height 32
type input "2,810.00"
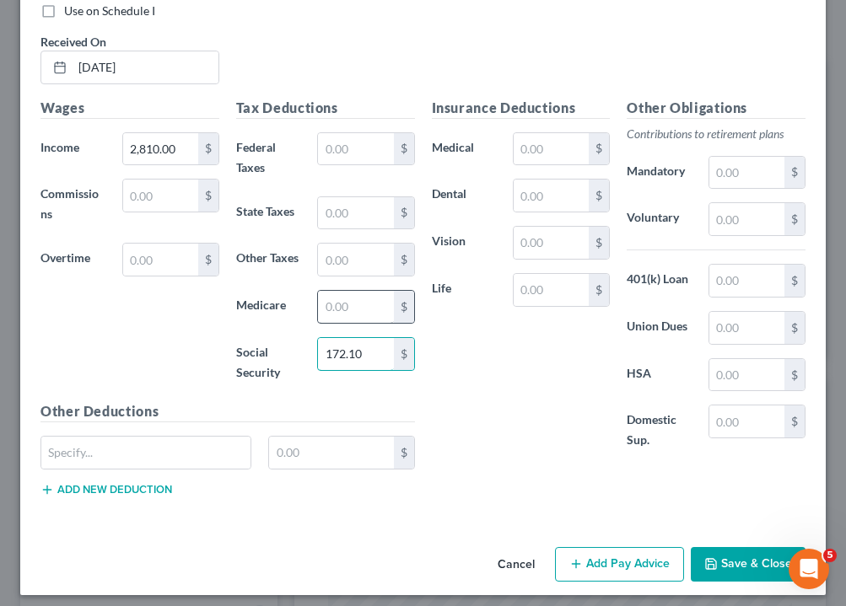
type input "172.10"
click at [350, 299] on input "text" at bounding box center [355, 307] width 75 height 32
type input "40.25"
click at [354, 138] on input "text" at bounding box center [355, 149] width 75 height 32
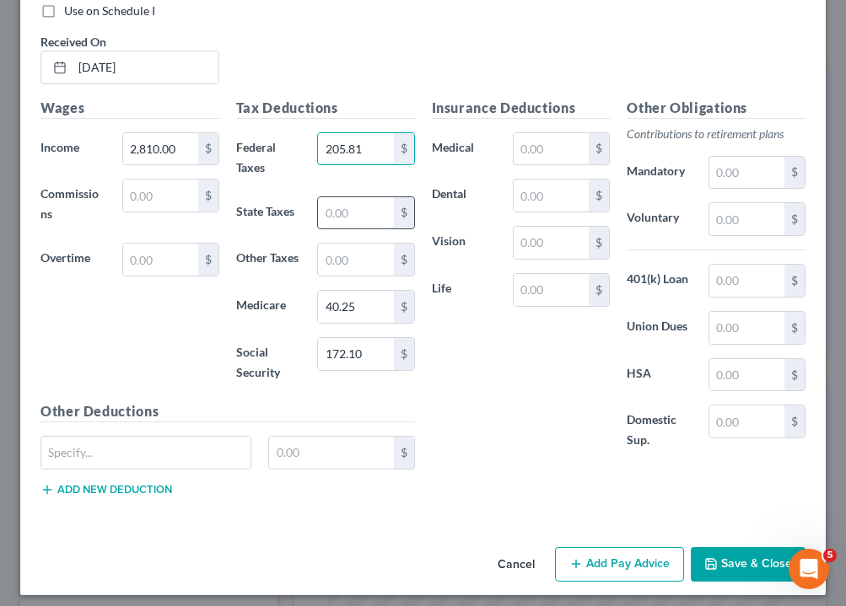
type input "205.81"
click at [377, 204] on input "text" at bounding box center [355, 213] width 75 height 32
type input "85.22"
click at [346, 259] on input "text" at bounding box center [355, 260] width 75 height 32
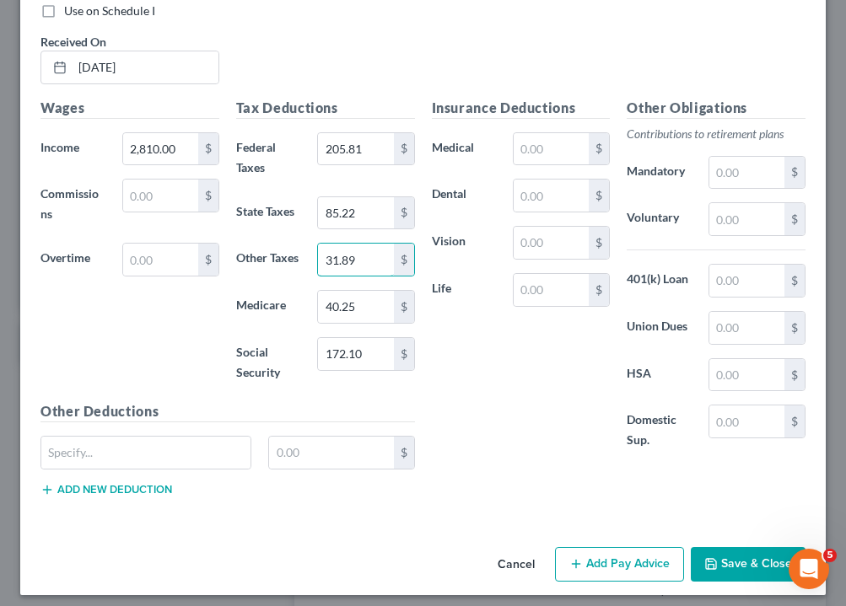
type input "31.89"
click at [648, 566] on button "Add Pay Advice" at bounding box center [619, 564] width 129 height 35
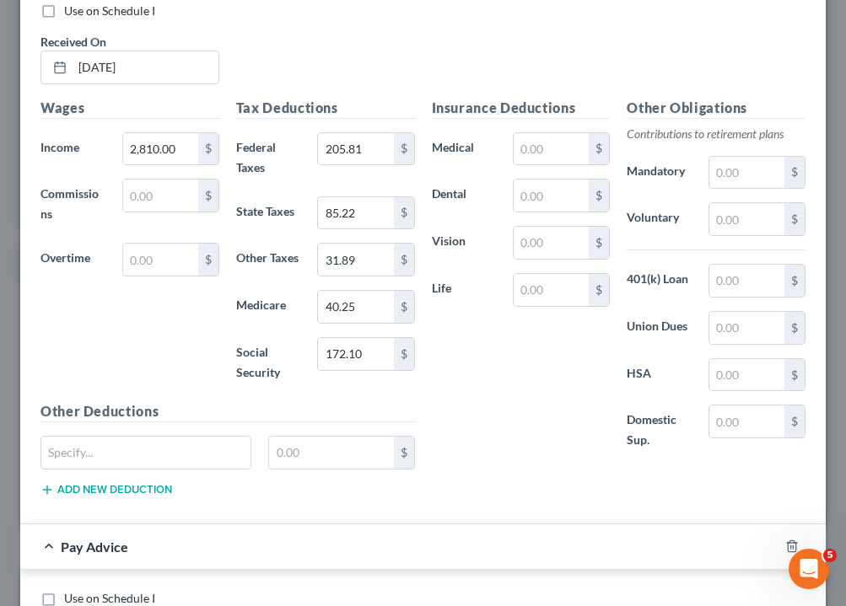
scroll to position [1926, 0]
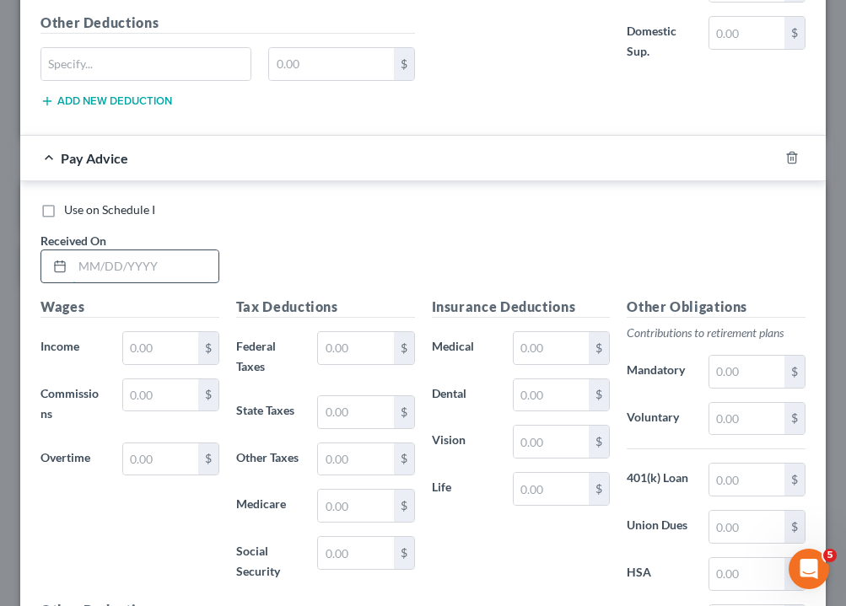
click at [83, 264] on input "text" at bounding box center [146, 266] width 146 height 32
type input "[DATE]"
click at [132, 339] on input "text" at bounding box center [160, 348] width 75 height 32
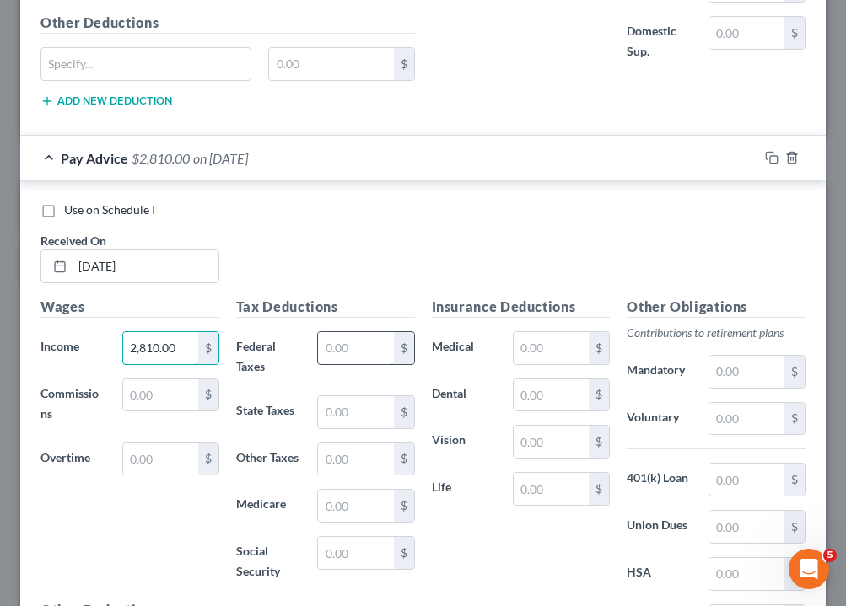
type input "2,810.00"
click at [353, 332] on input "text" at bounding box center [355, 348] width 75 height 32
click at [366, 541] on input "text" at bounding box center [355, 553] width 75 height 32
type input "172.10"
click at [343, 346] on input "text" at bounding box center [355, 348] width 75 height 32
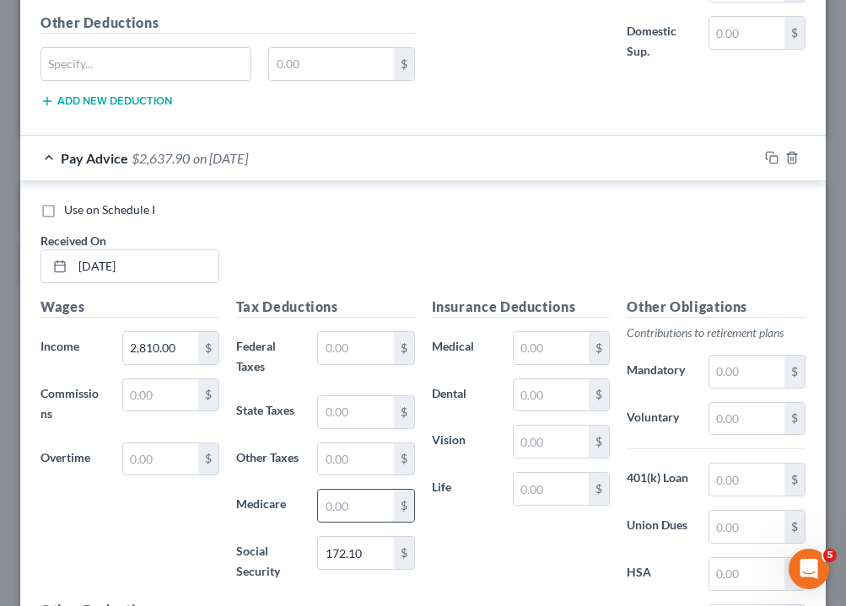
click at [347, 491] on input "text" at bounding box center [355, 506] width 75 height 32
type input "40.25"
click at [351, 343] on input "text" at bounding box center [355, 348] width 75 height 32
type input "205.81"
click at [368, 396] on input "text" at bounding box center [355, 412] width 75 height 32
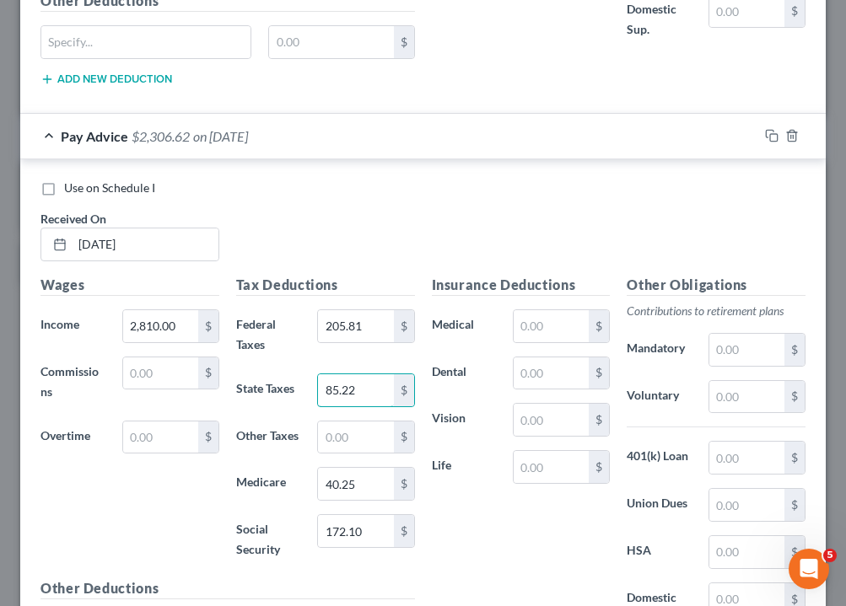
scroll to position [1953, 0]
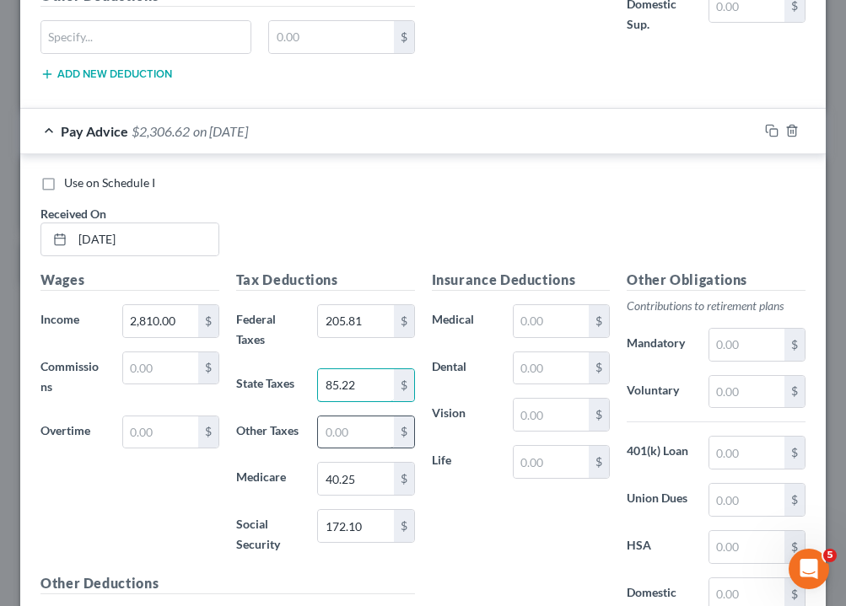
type input "85.22"
click at [369, 426] on input "text" at bounding box center [355, 433] width 75 height 32
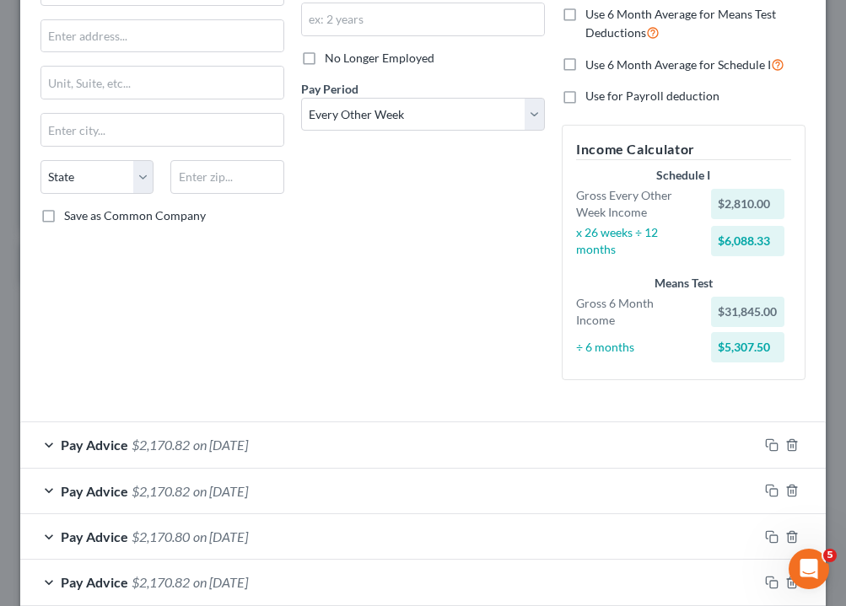
scroll to position [663, 0]
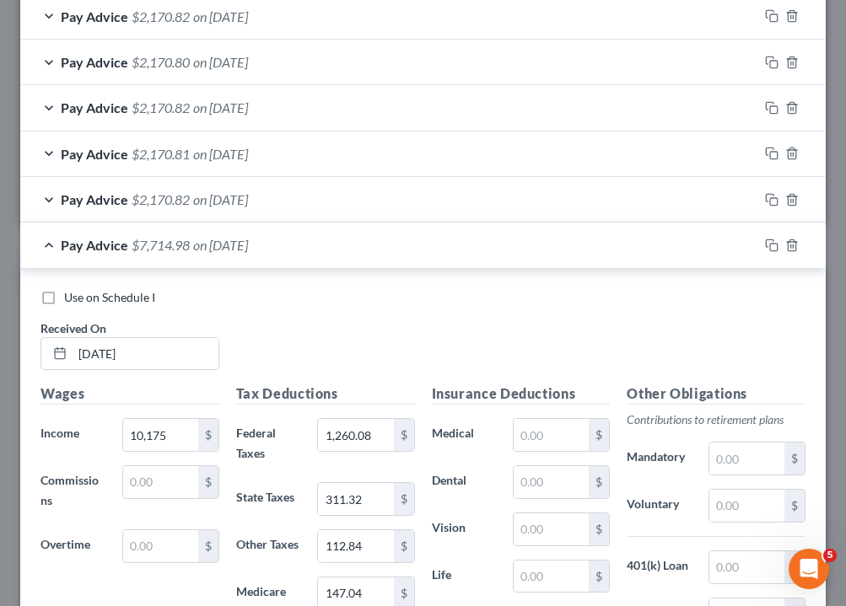
type input "31.89"
click at [333, 202] on div "Pay Advice $2,170.82 on [DATE]" at bounding box center [389, 199] width 738 height 45
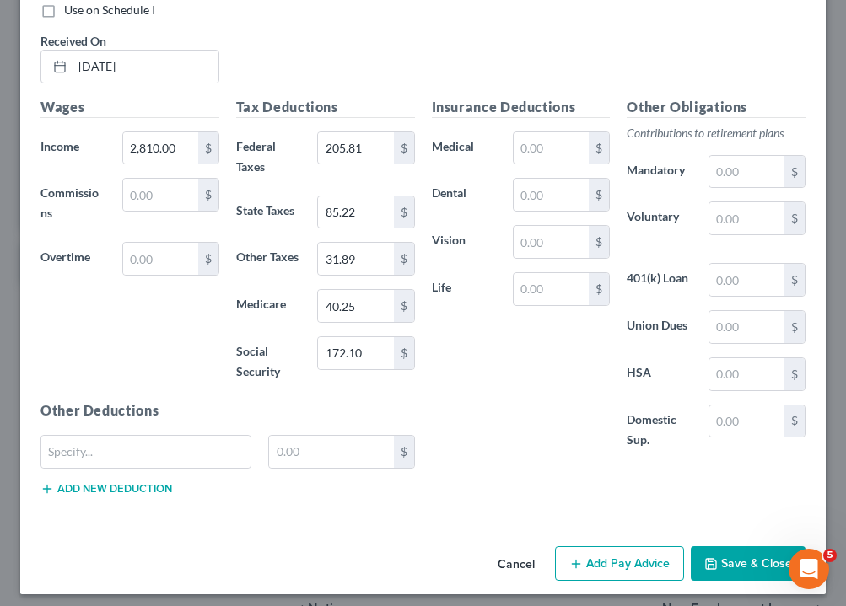
scroll to position [2667, 0]
click at [614, 561] on button "Add Pay Advice" at bounding box center [619, 564] width 129 height 35
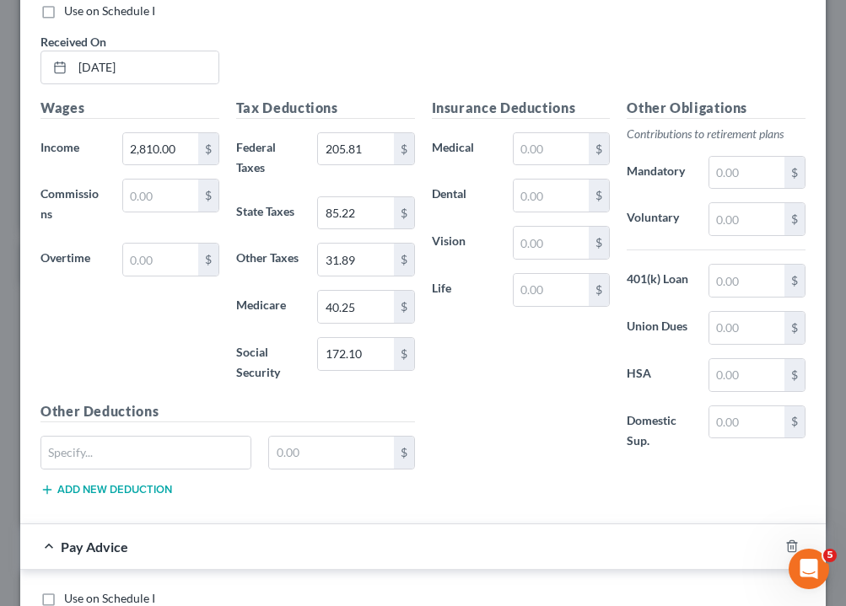
scroll to position [3256, 0]
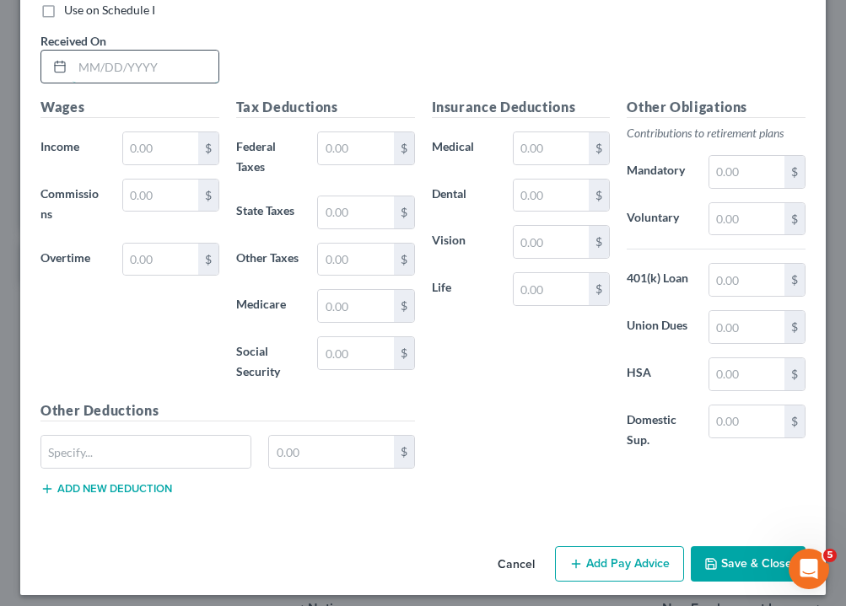
click at [93, 63] on input "text" at bounding box center [146, 67] width 146 height 32
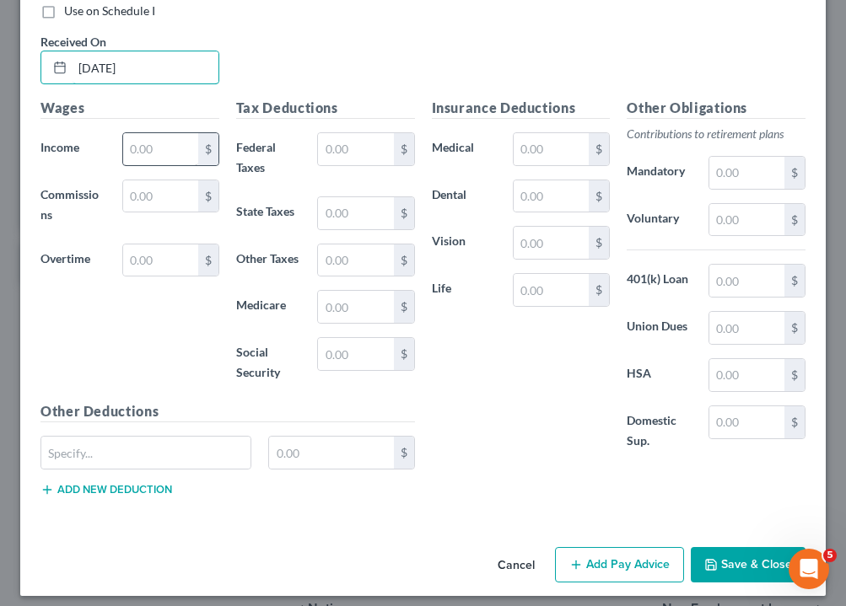
type input "[DATE]"
click at [158, 133] on input "text" at bounding box center [160, 149] width 75 height 32
type input "2,810"
click at [369, 138] on input "text" at bounding box center [355, 149] width 75 height 32
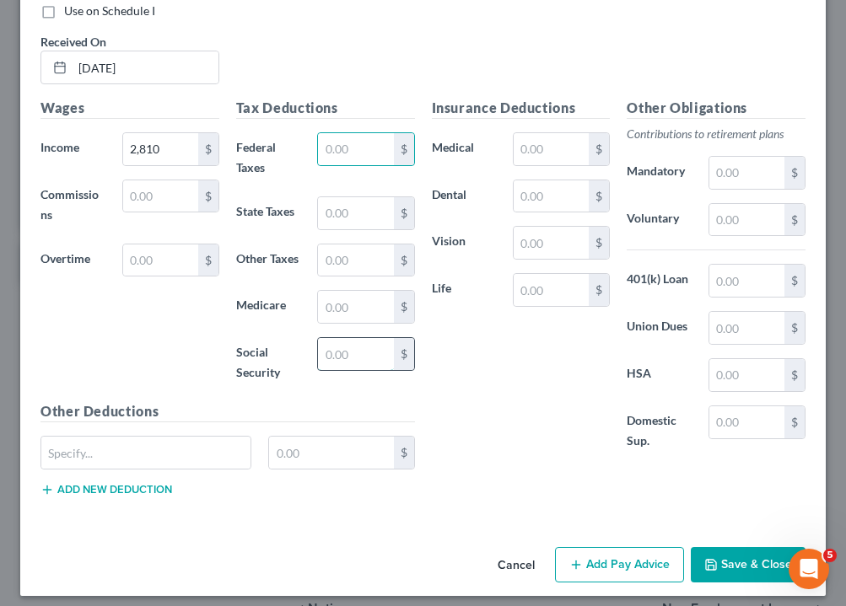
click at [373, 353] on input "text" at bounding box center [355, 354] width 75 height 32
type input "172.11"
click at [342, 305] on input "text" at bounding box center [355, 307] width 75 height 32
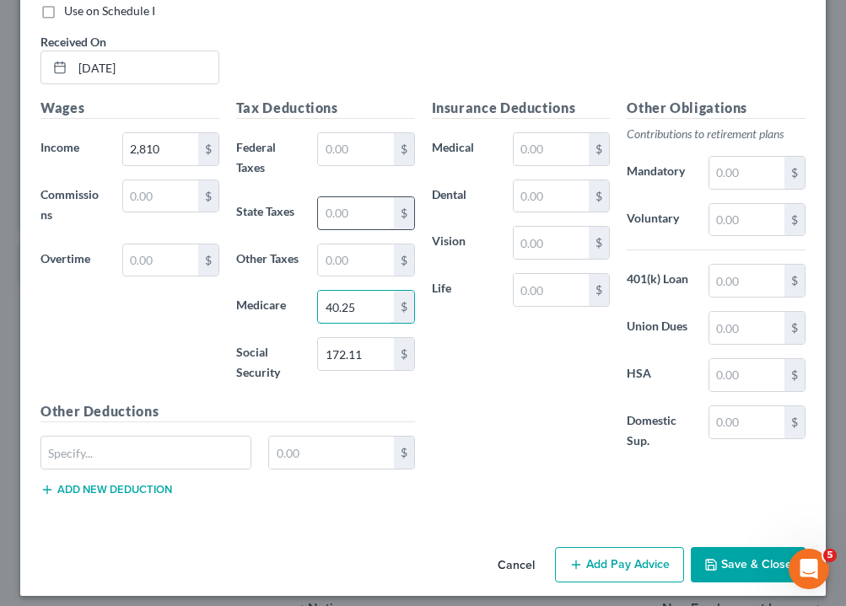
type input "40.25"
click at [352, 201] on input "text" at bounding box center [355, 213] width 75 height 32
type input "85.22"
click at [358, 137] on input "text" at bounding box center [355, 149] width 75 height 32
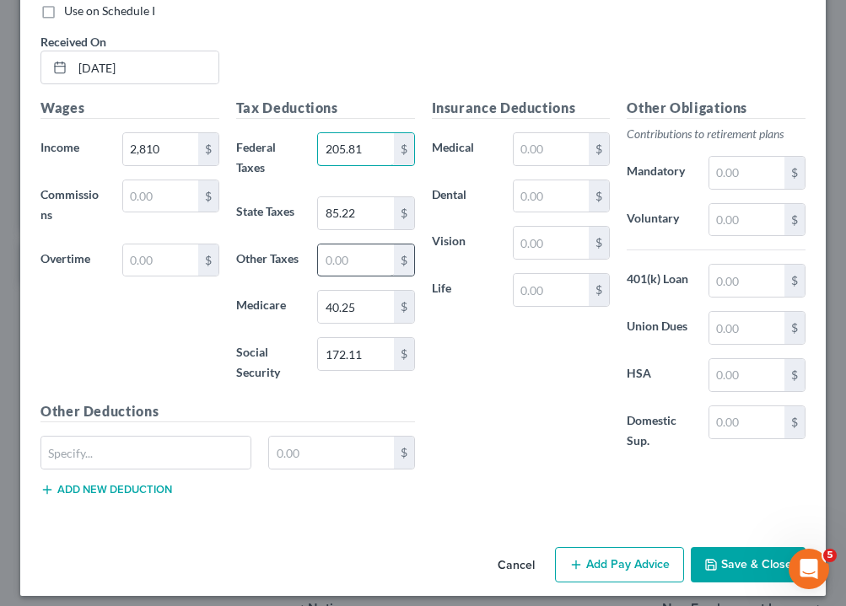
type input "205.81"
click at [382, 246] on input "text" at bounding box center [355, 261] width 75 height 32
type input "31.86"
click at [749, 564] on button "Save & Close" at bounding box center [748, 564] width 115 height 35
